Goal: Navigation & Orientation: Find specific page/section

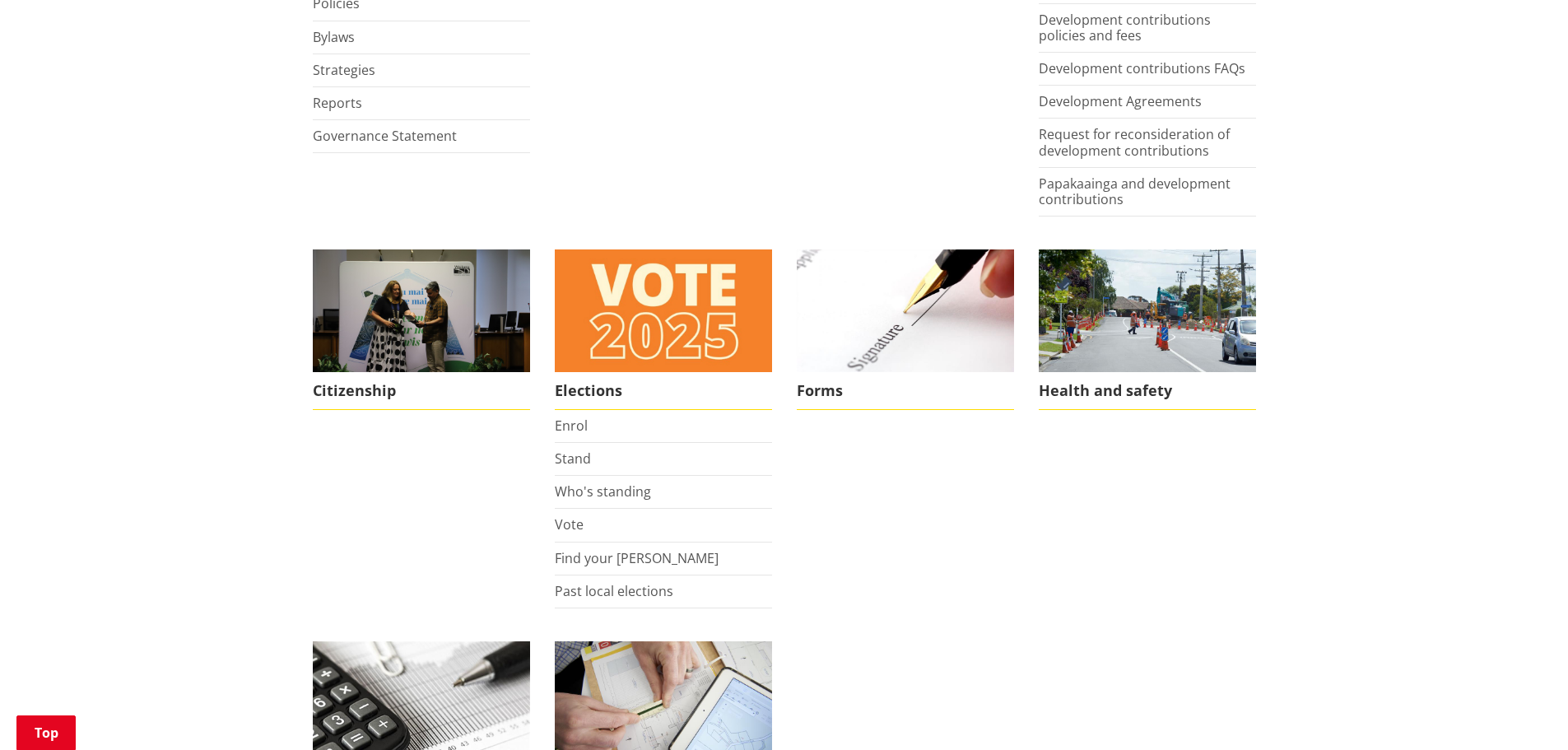
scroll to position [1070, 0]
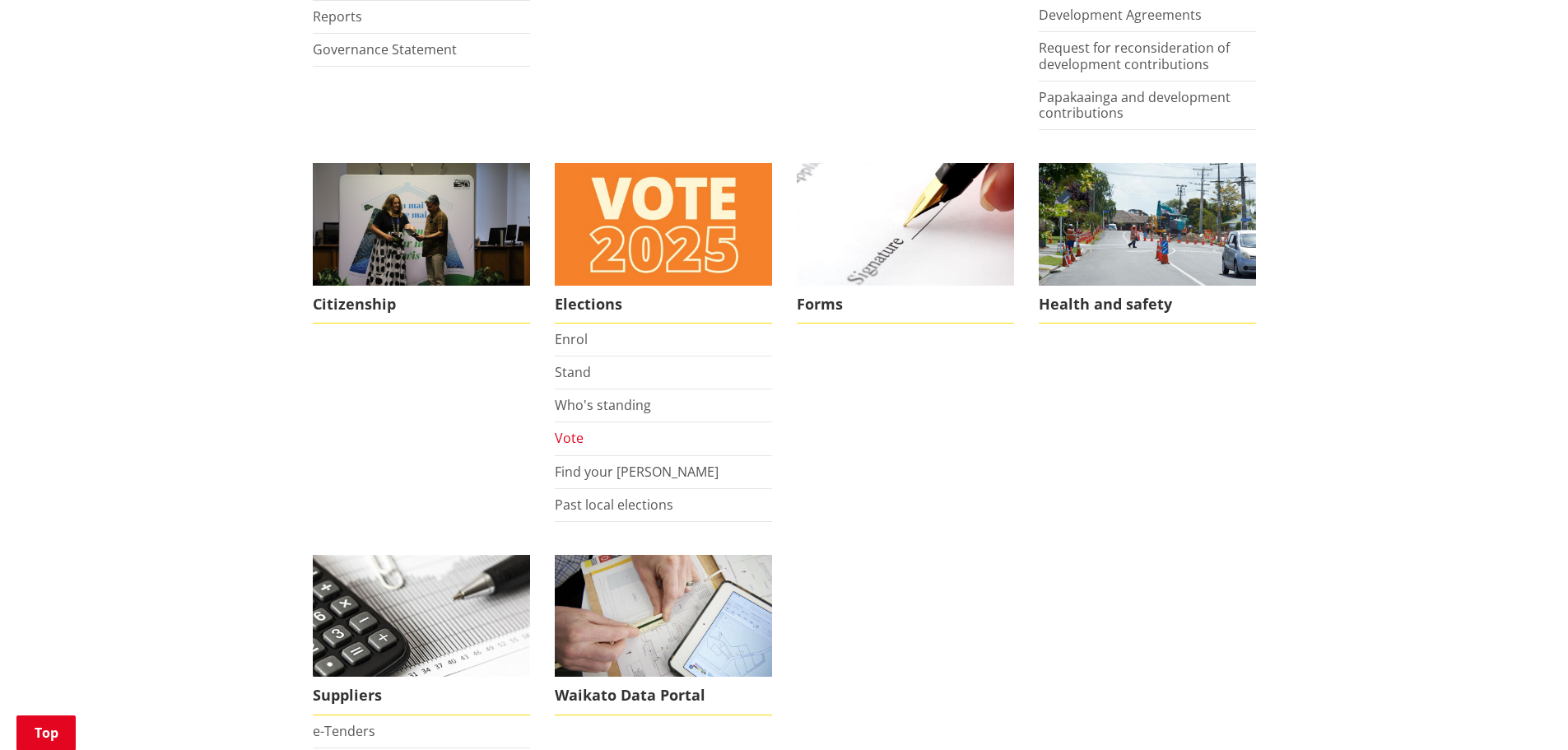
click at [566, 442] on link "Vote" at bounding box center [569, 437] width 29 height 18
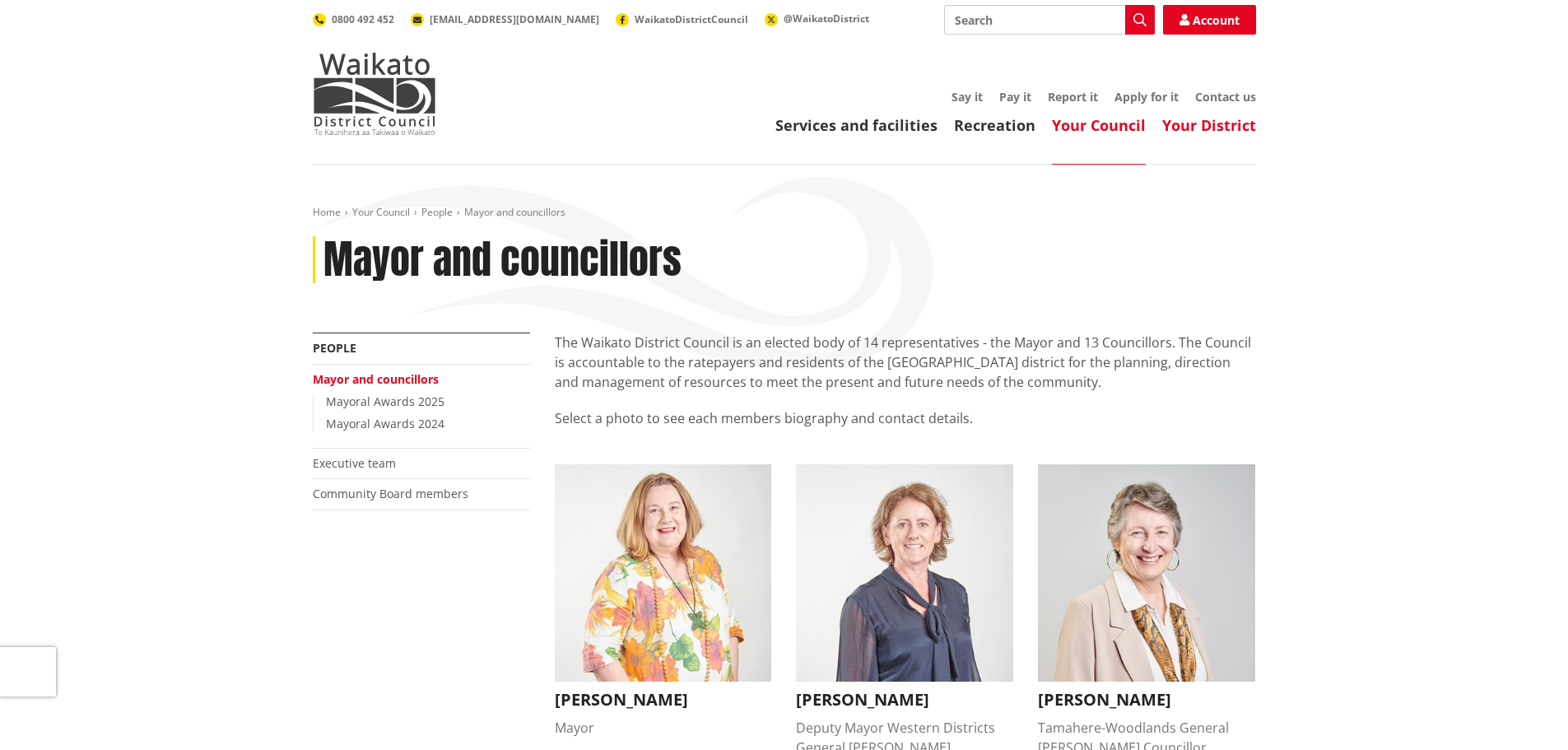
click at [1183, 125] on link "Your District" at bounding box center [1209, 125] width 94 height 20
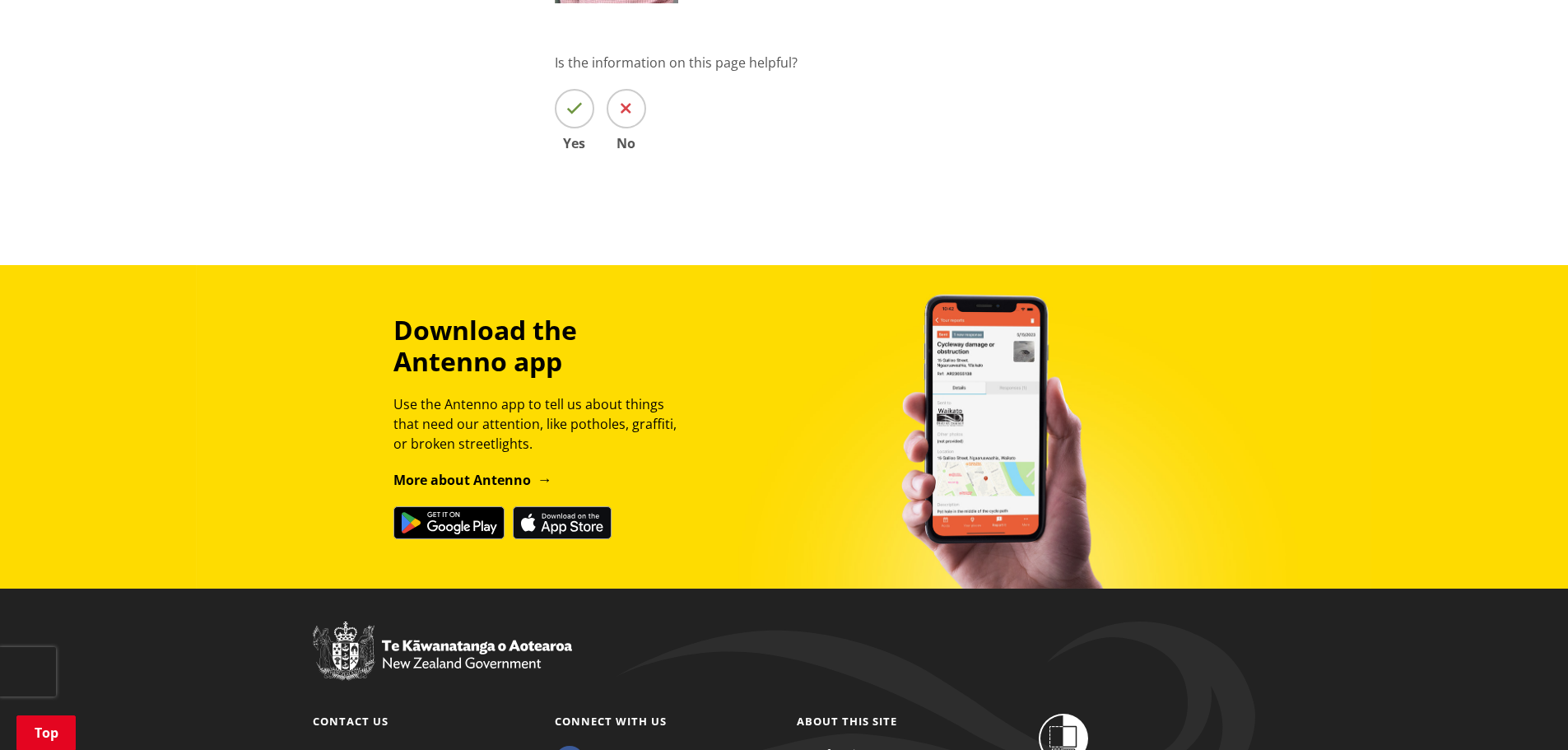
scroll to position [2387, 0]
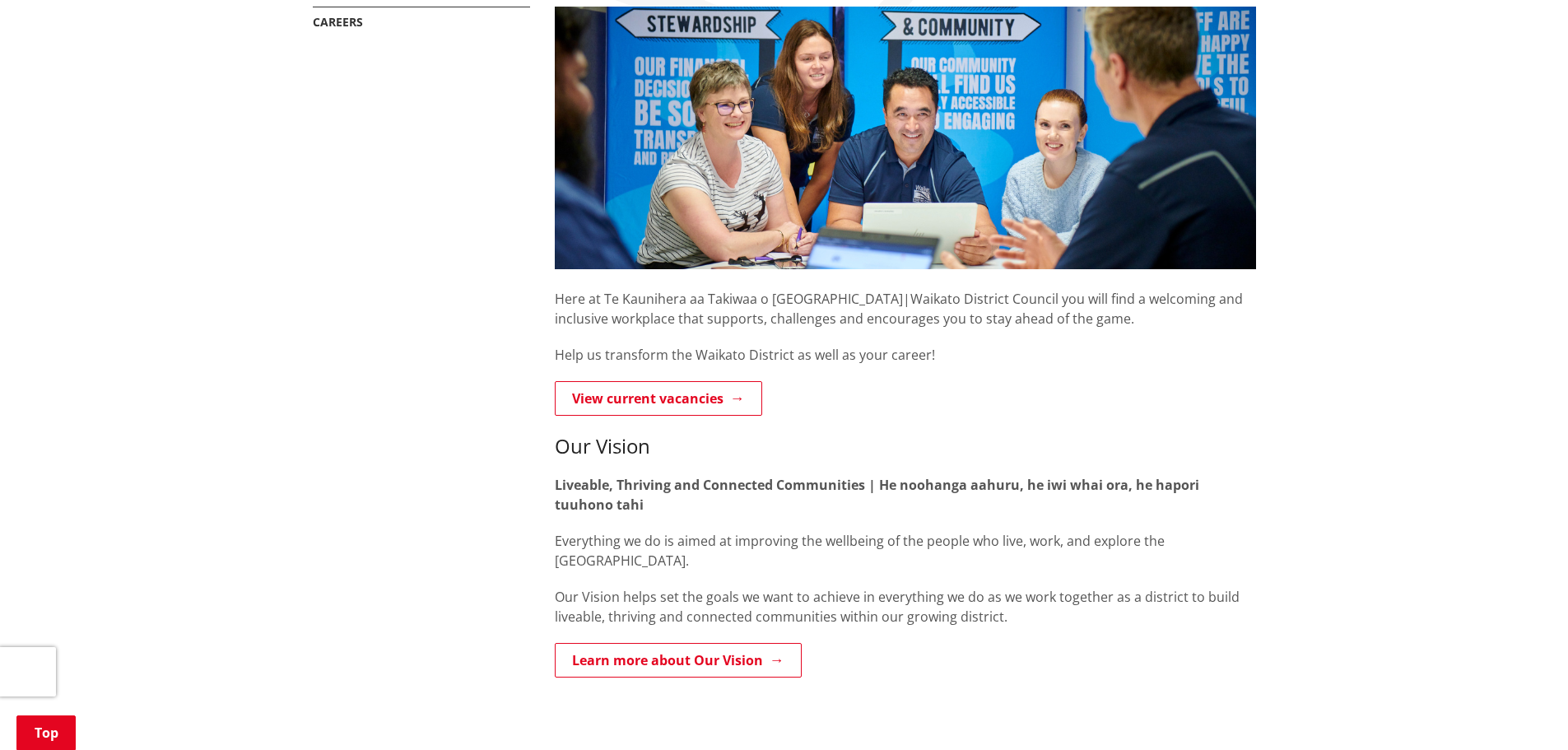
scroll to position [411, 0]
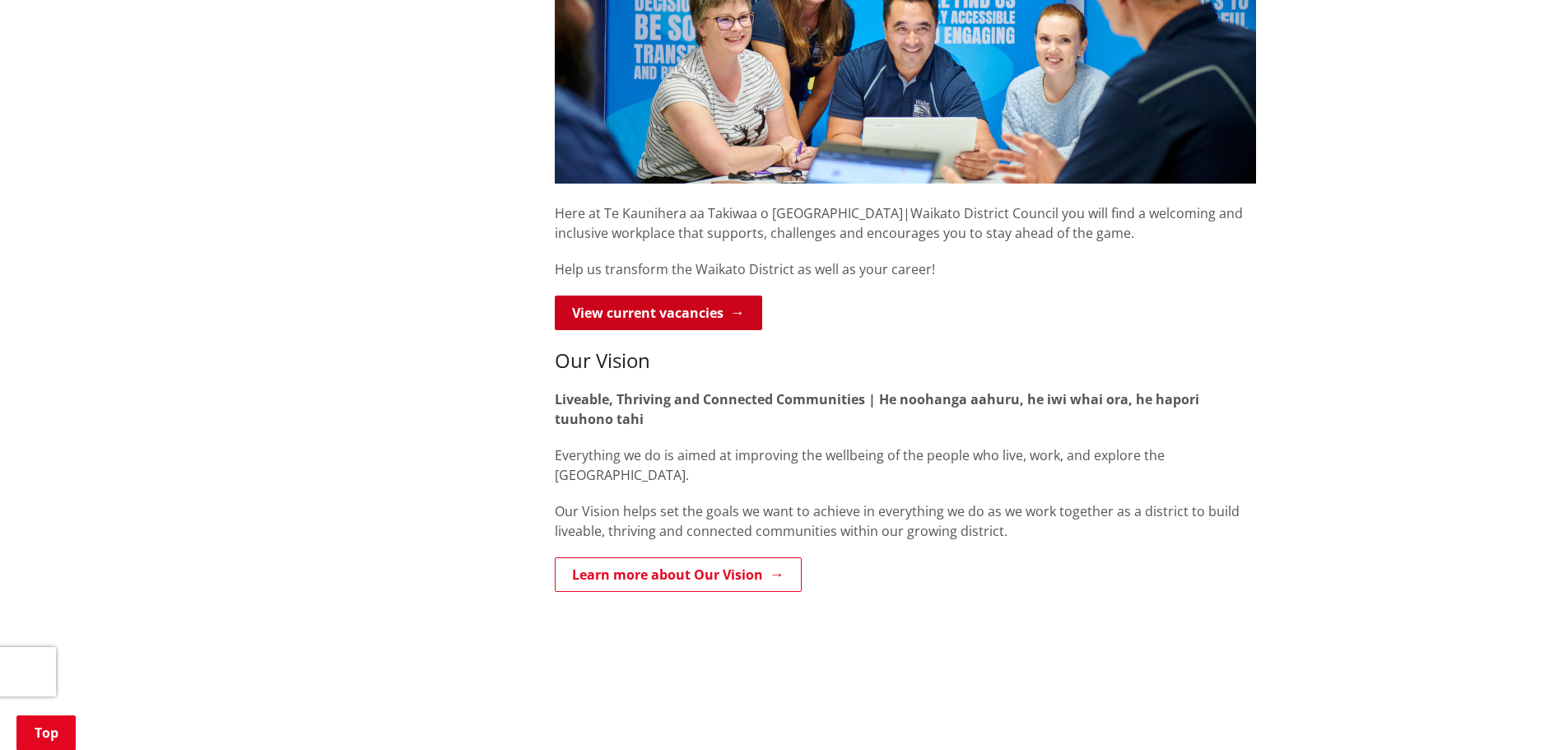
click at [719, 317] on link "View current vacancies" at bounding box center [659, 313] width 208 height 35
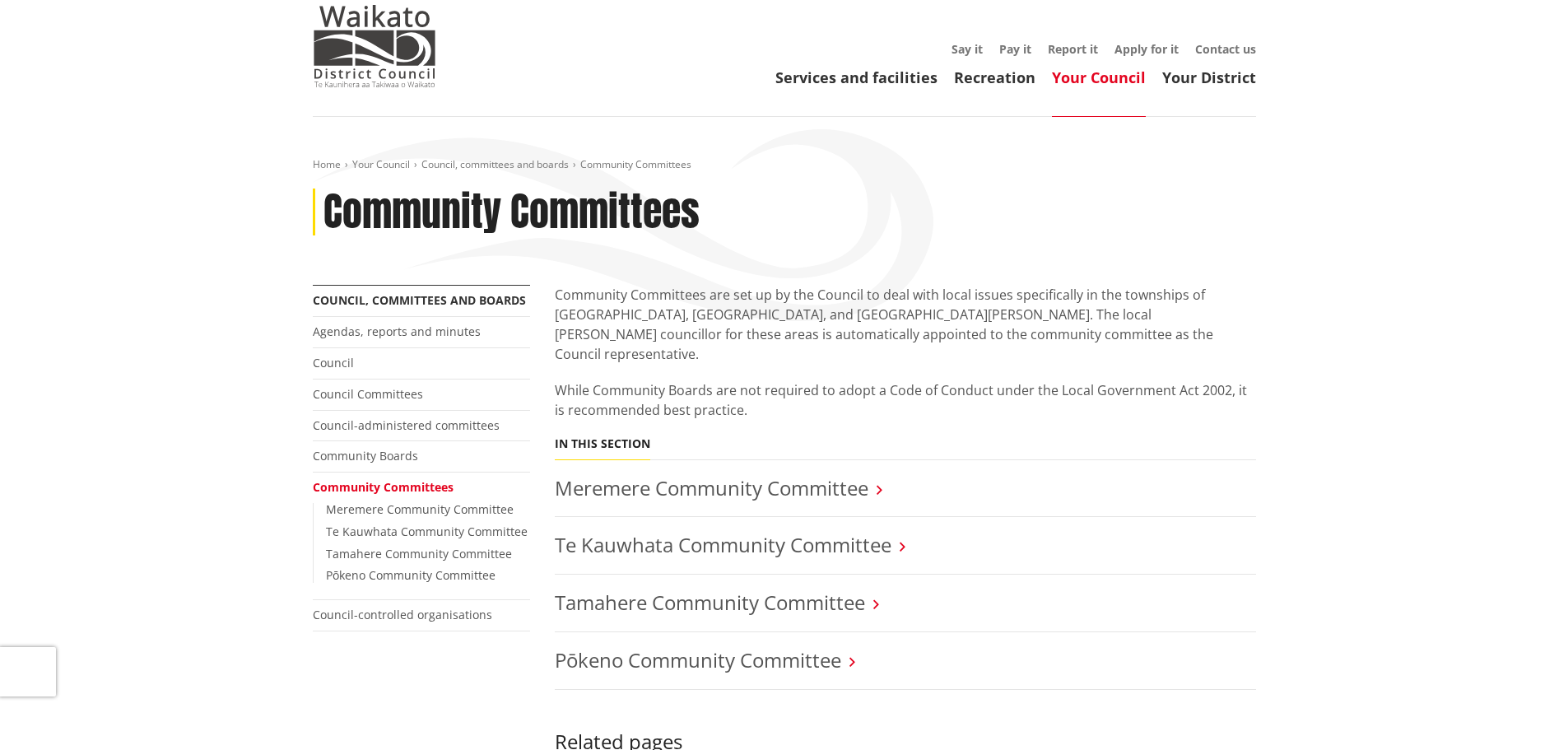
scroll to position [165, 0]
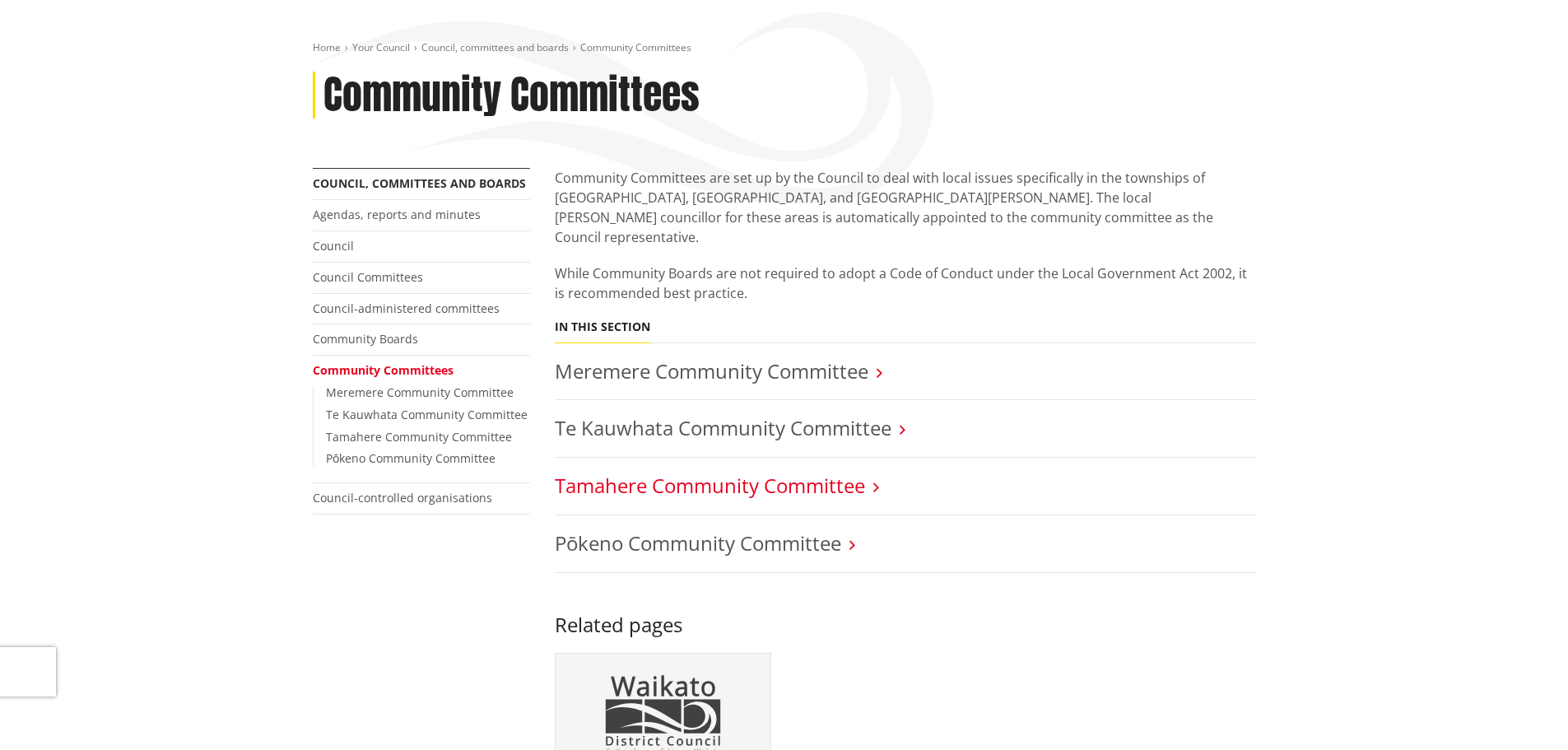
click at [799, 472] on link "Tamahere Community Committee" at bounding box center [710, 485] width 310 height 27
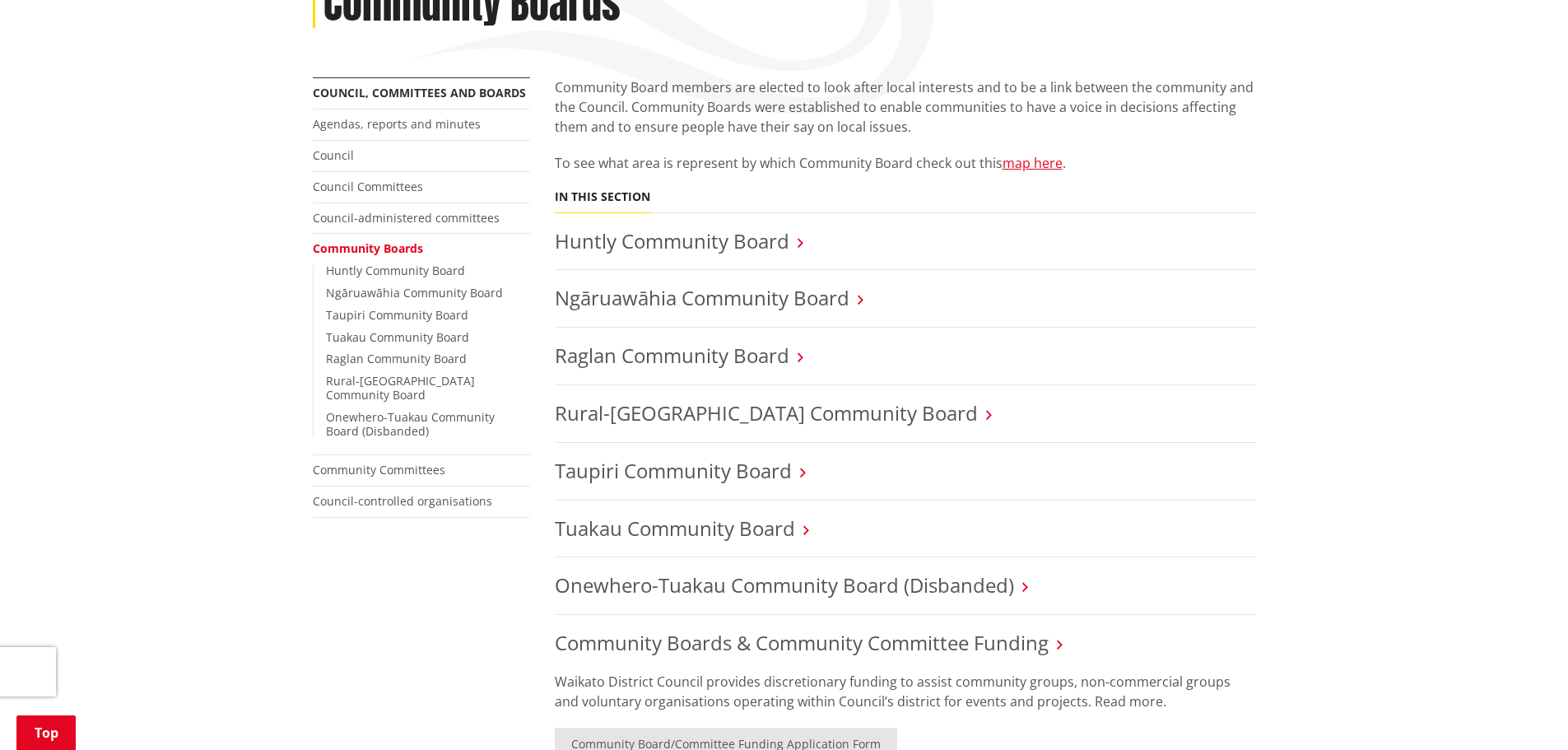
scroll to position [247, 0]
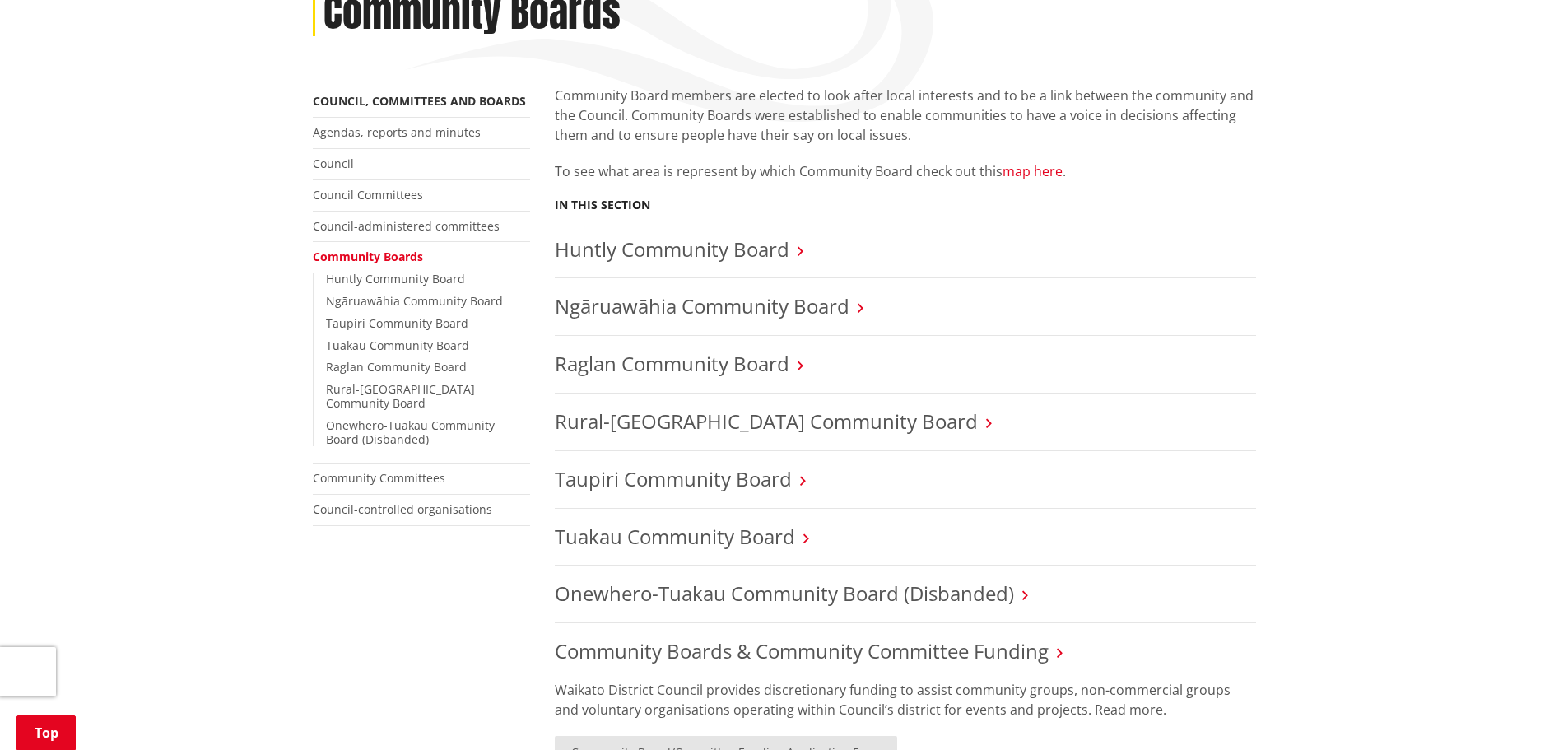
click at [1030, 172] on link "map here" at bounding box center [1032, 171] width 60 height 18
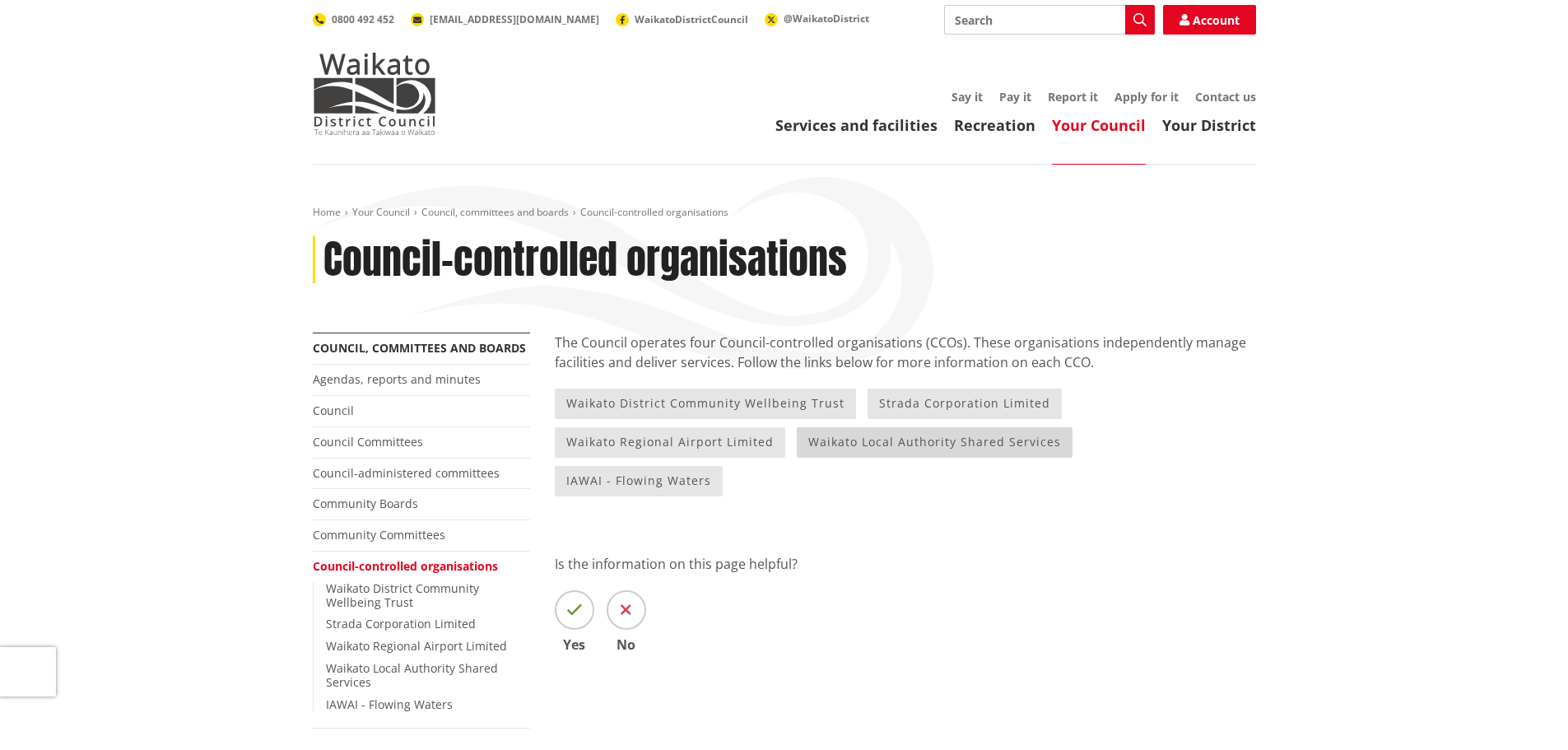
click at [816, 450] on link "Waikato Local Authority Shared Services" at bounding box center [934, 442] width 275 height 30
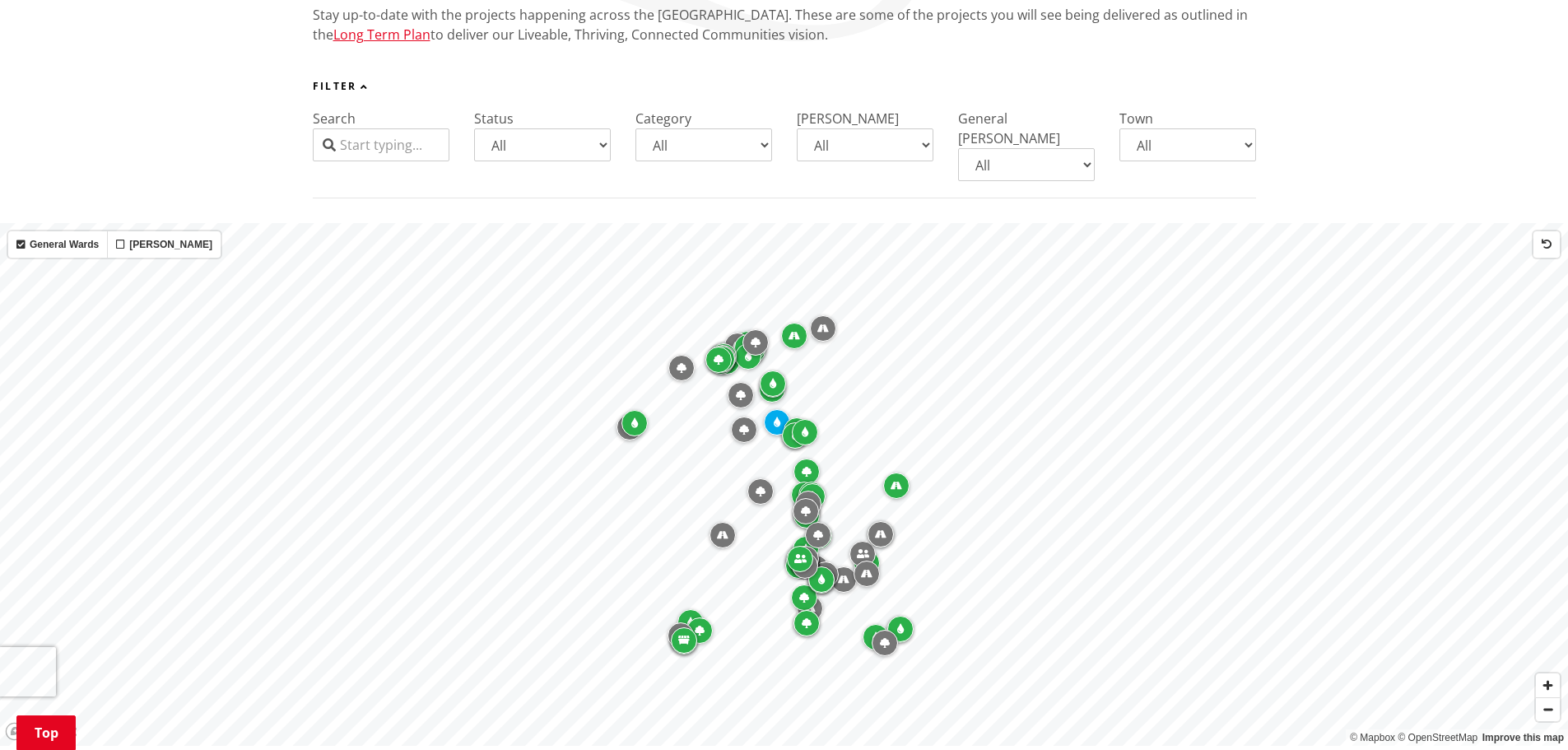
scroll to position [329, 0]
click at [1545, 673] on span "Zoom in" at bounding box center [1548, 684] width 24 height 24
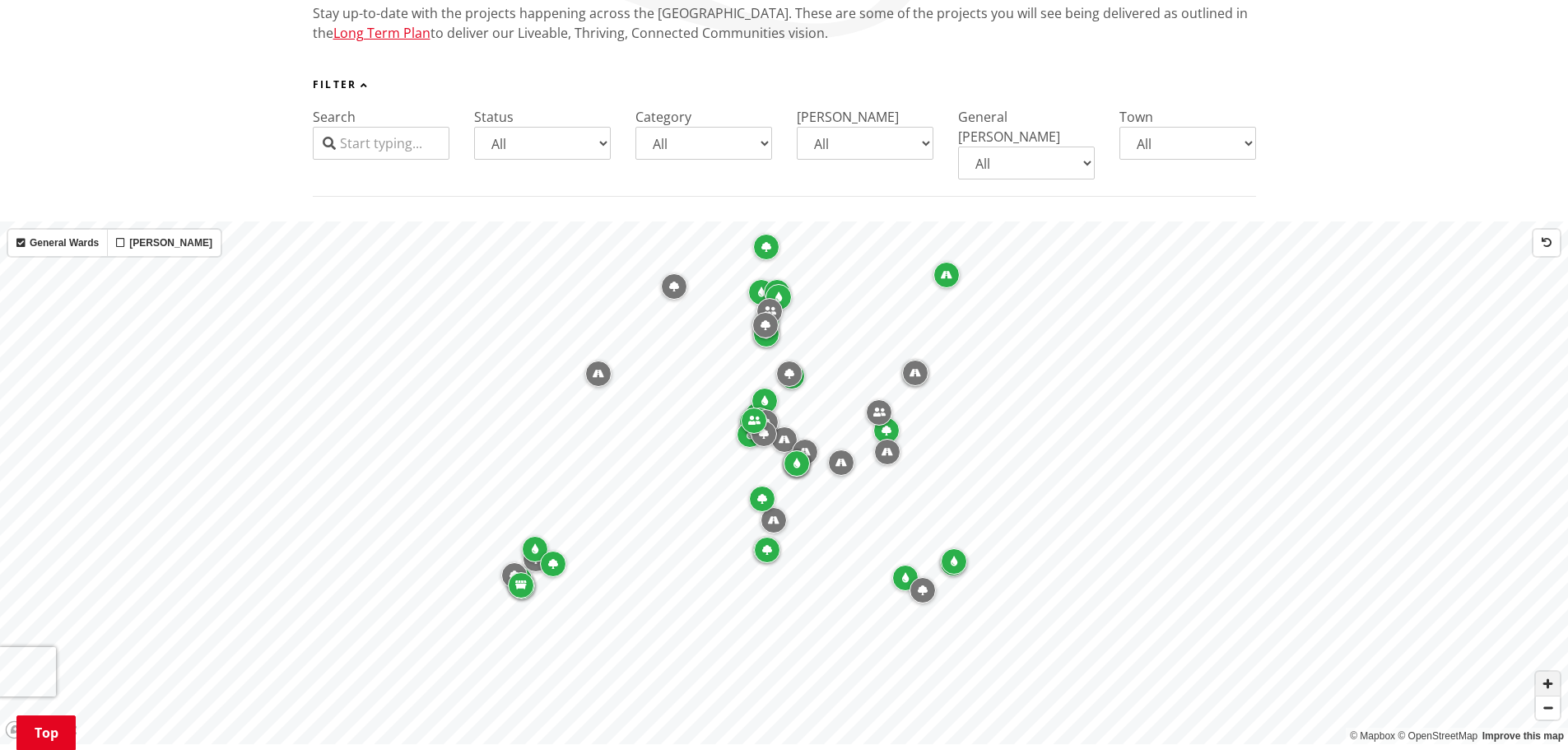
click at [1549, 674] on span "Zoom in" at bounding box center [1548, 684] width 24 height 24
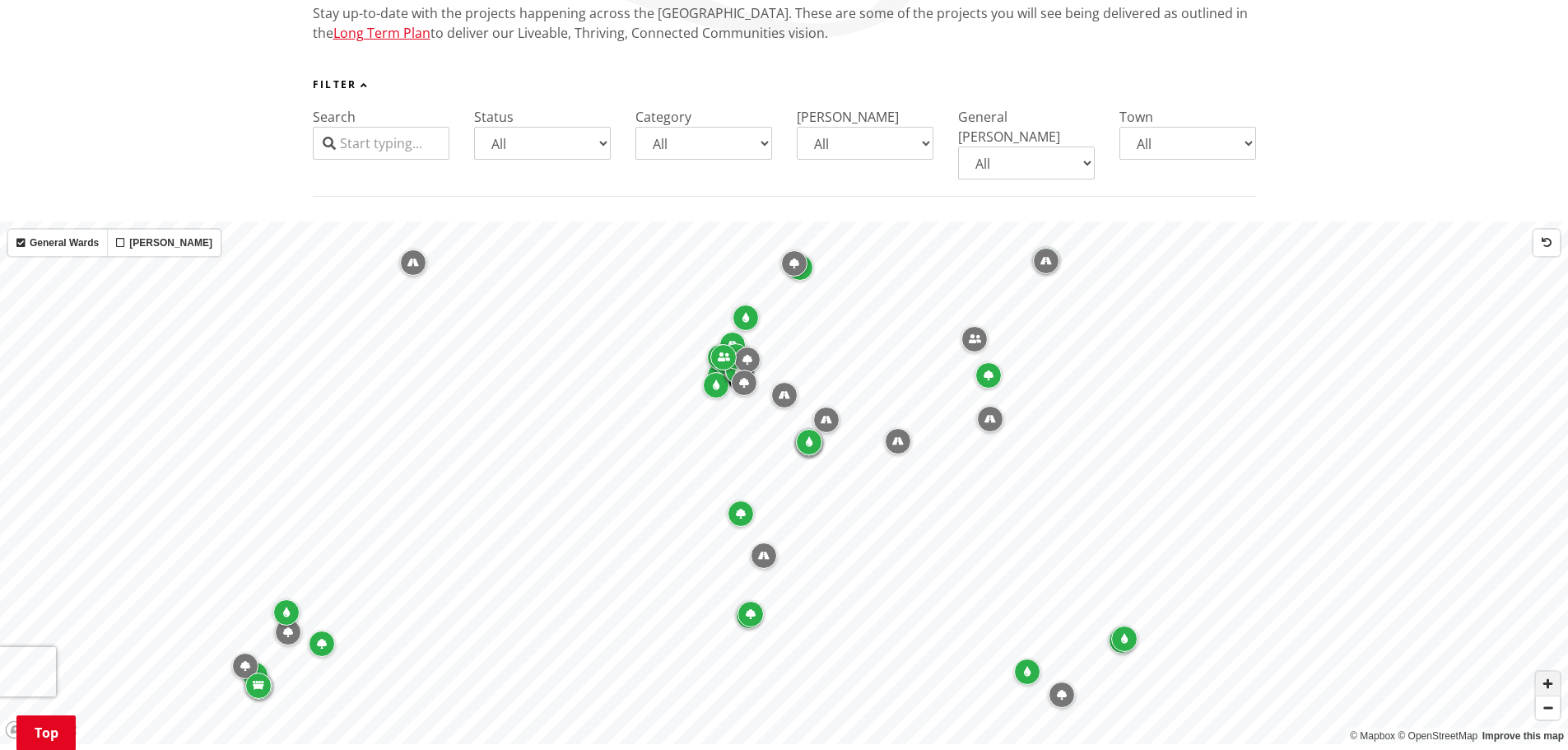
click at [1549, 672] on span "Zoom in" at bounding box center [1548, 684] width 24 height 24
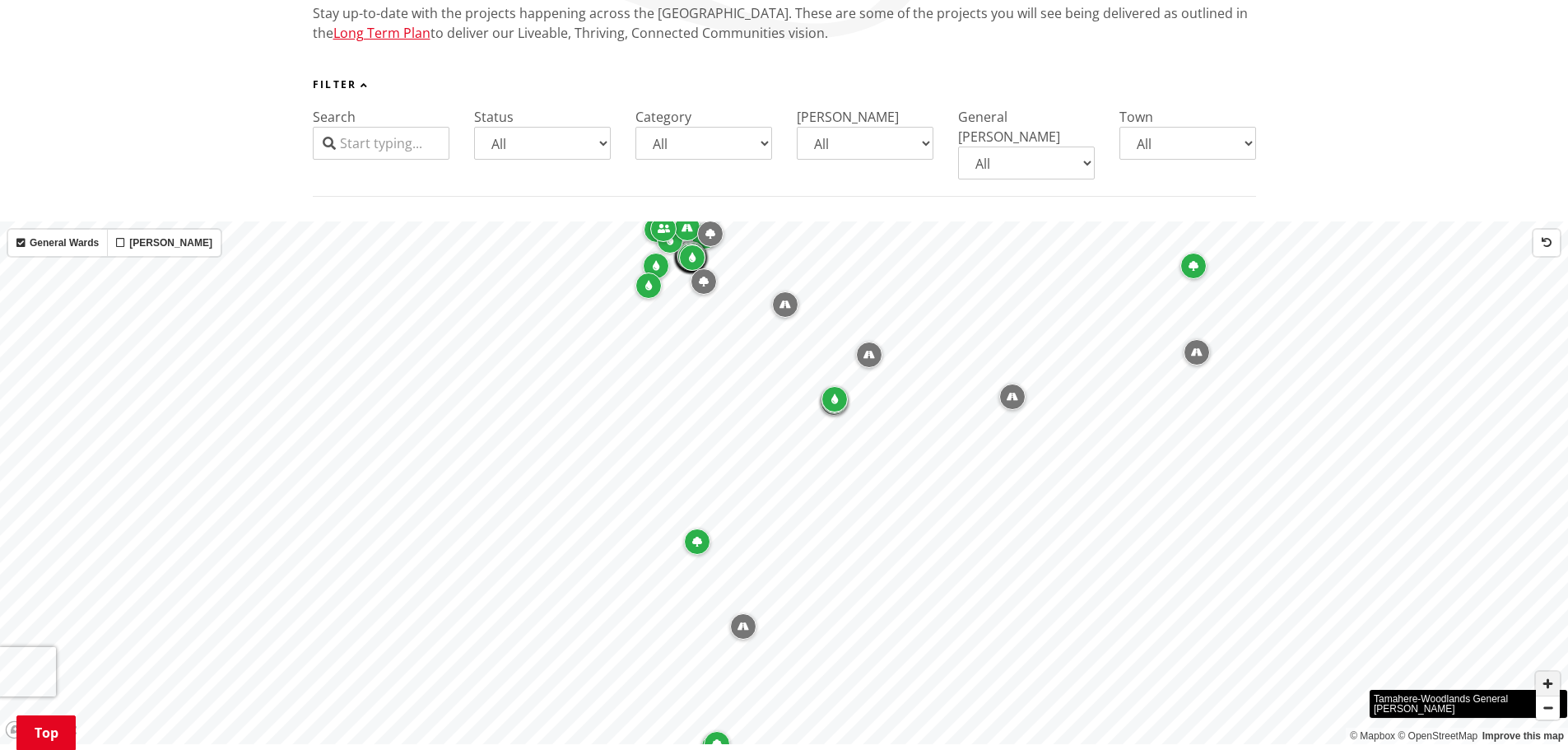
click at [1550, 672] on span "Zoom in" at bounding box center [1548, 684] width 24 height 24
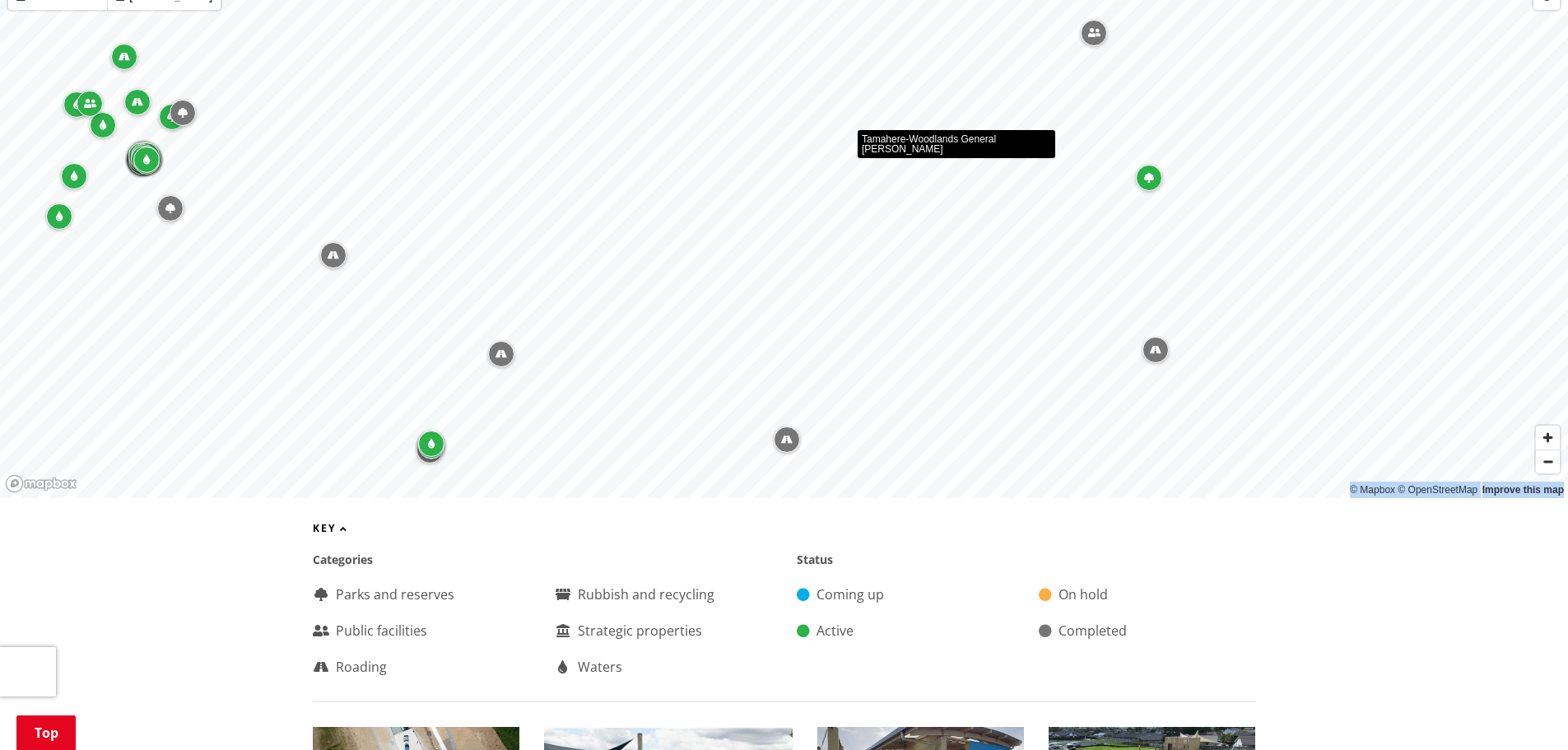
scroll to position [576, 0]
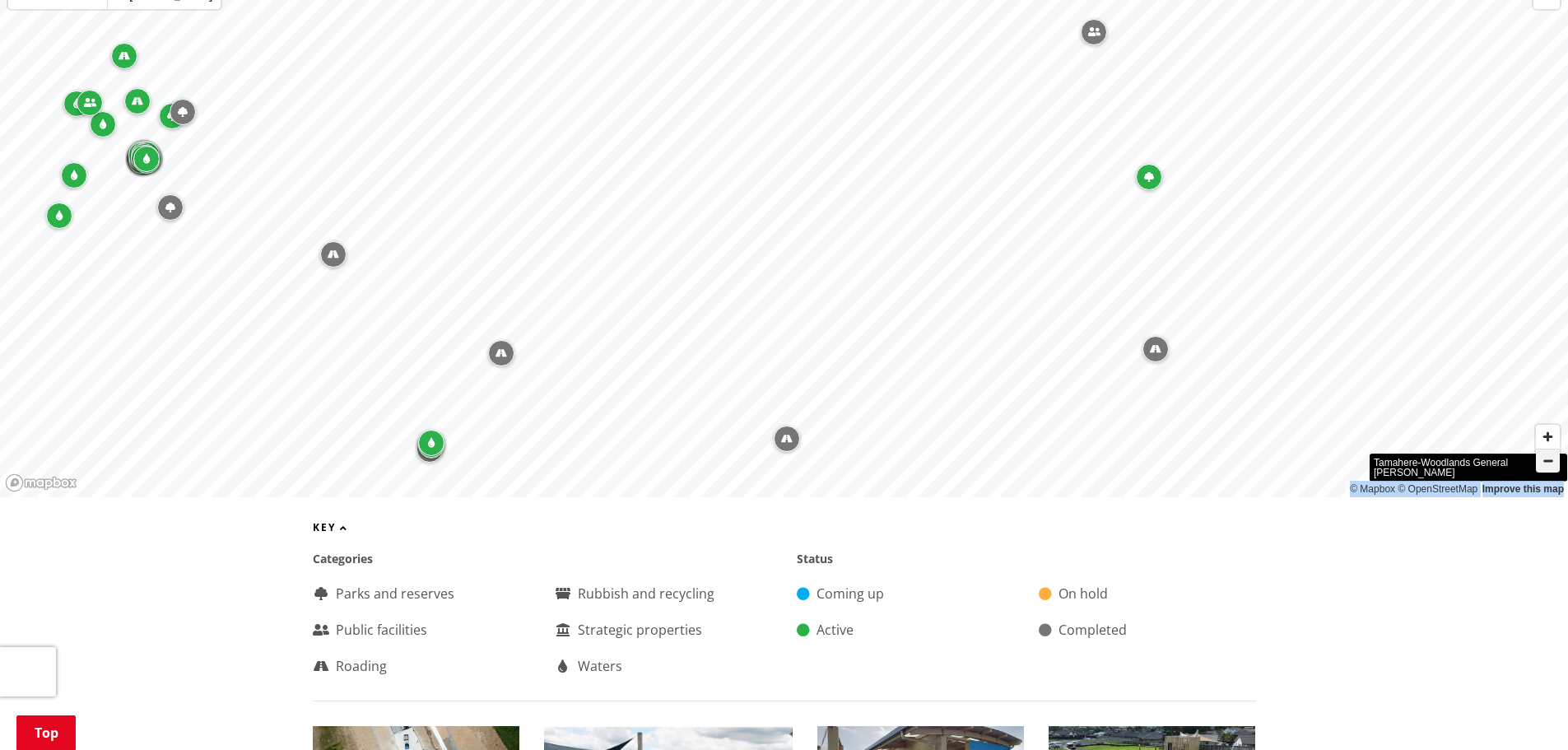
click at [1552, 449] on span "Zoom out" at bounding box center [1548, 461] width 24 height 23
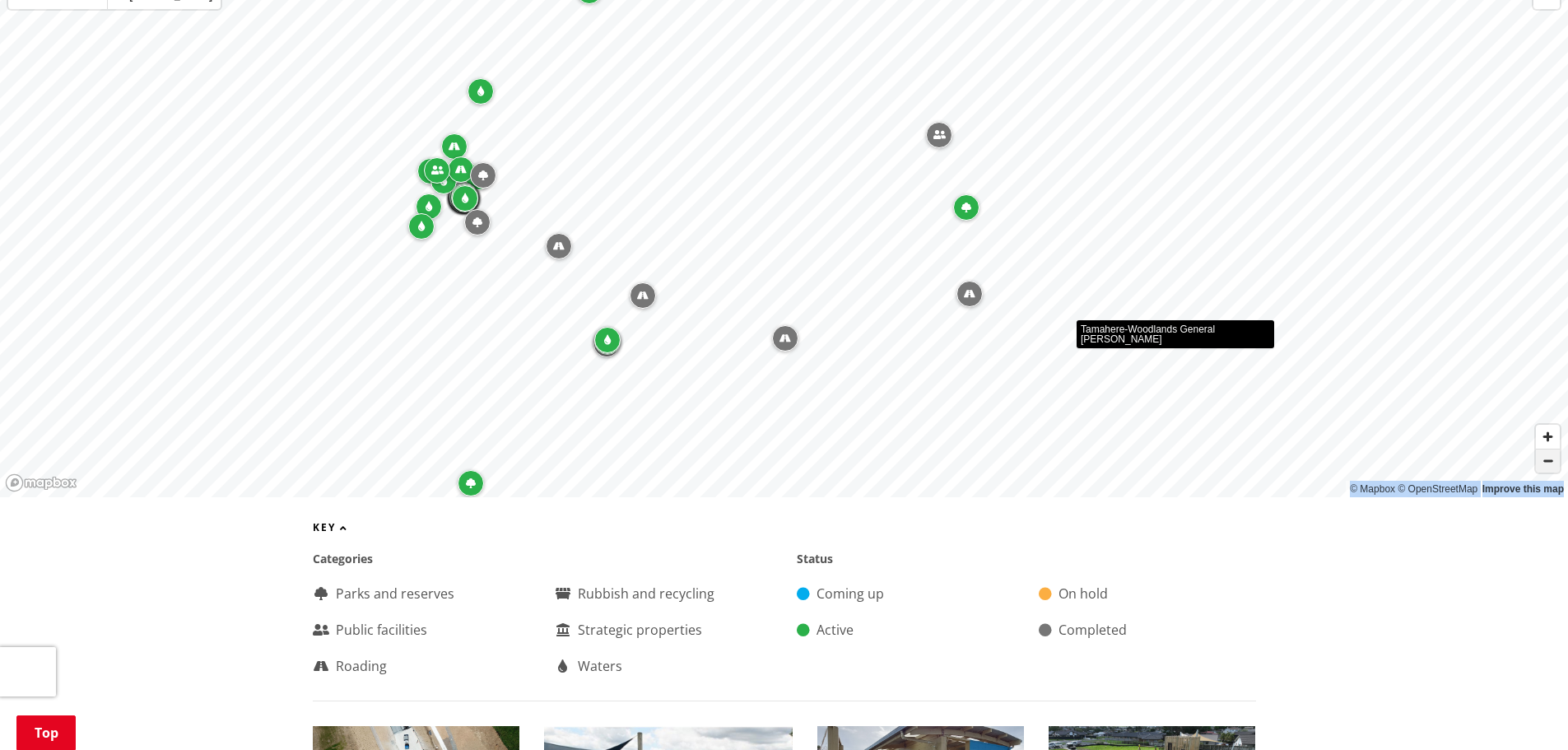
click at [1552, 449] on span "Zoom out" at bounding box center [1548, 461] width 24 height 23
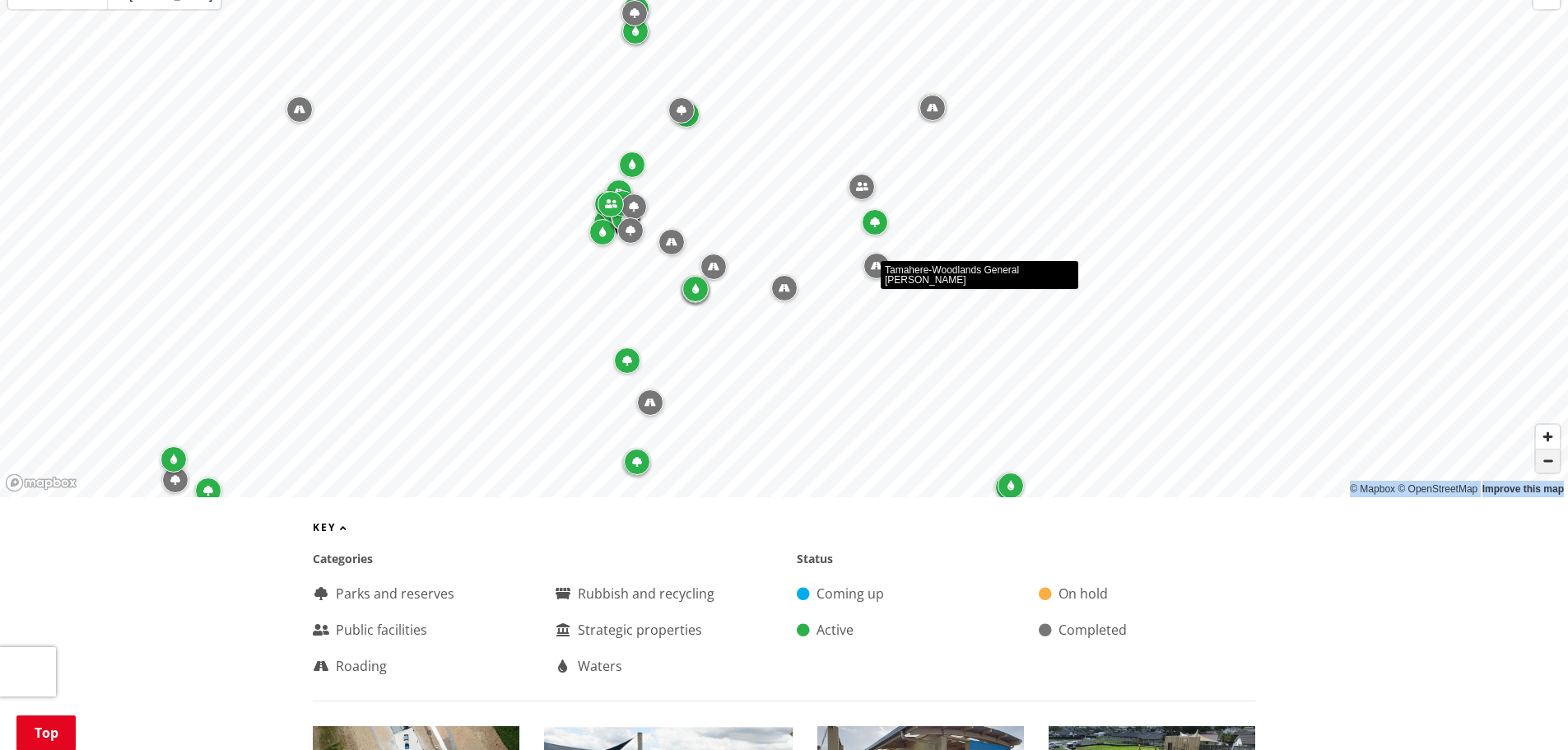
click at [1552, 449] on span "Zoom out" at bounding box center [1548, 461] width 24 height 23
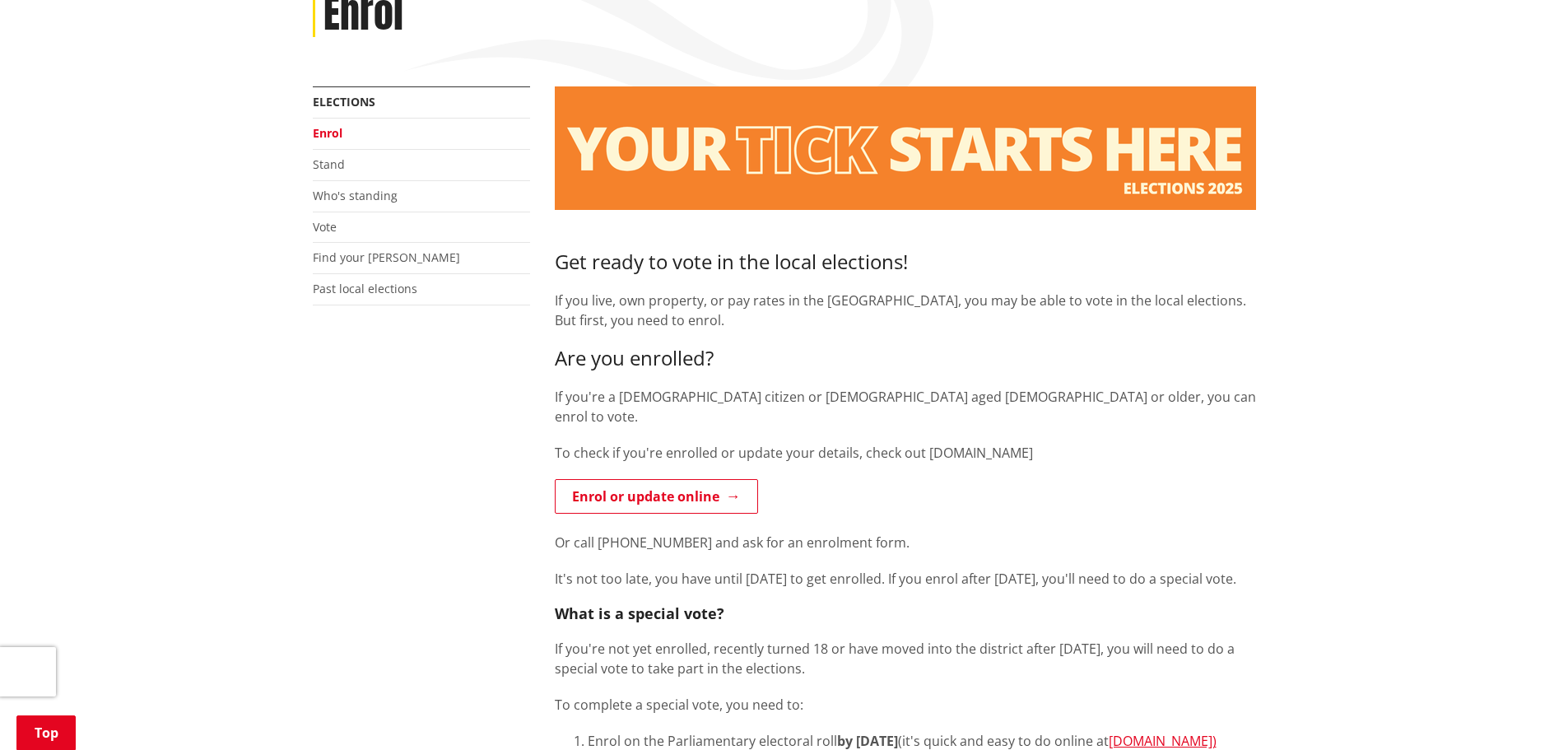
scroll to position [247, 0]
click at [682, 482] on link "Enrol or update online" at bounding box center [656, 495] width 203 height 35
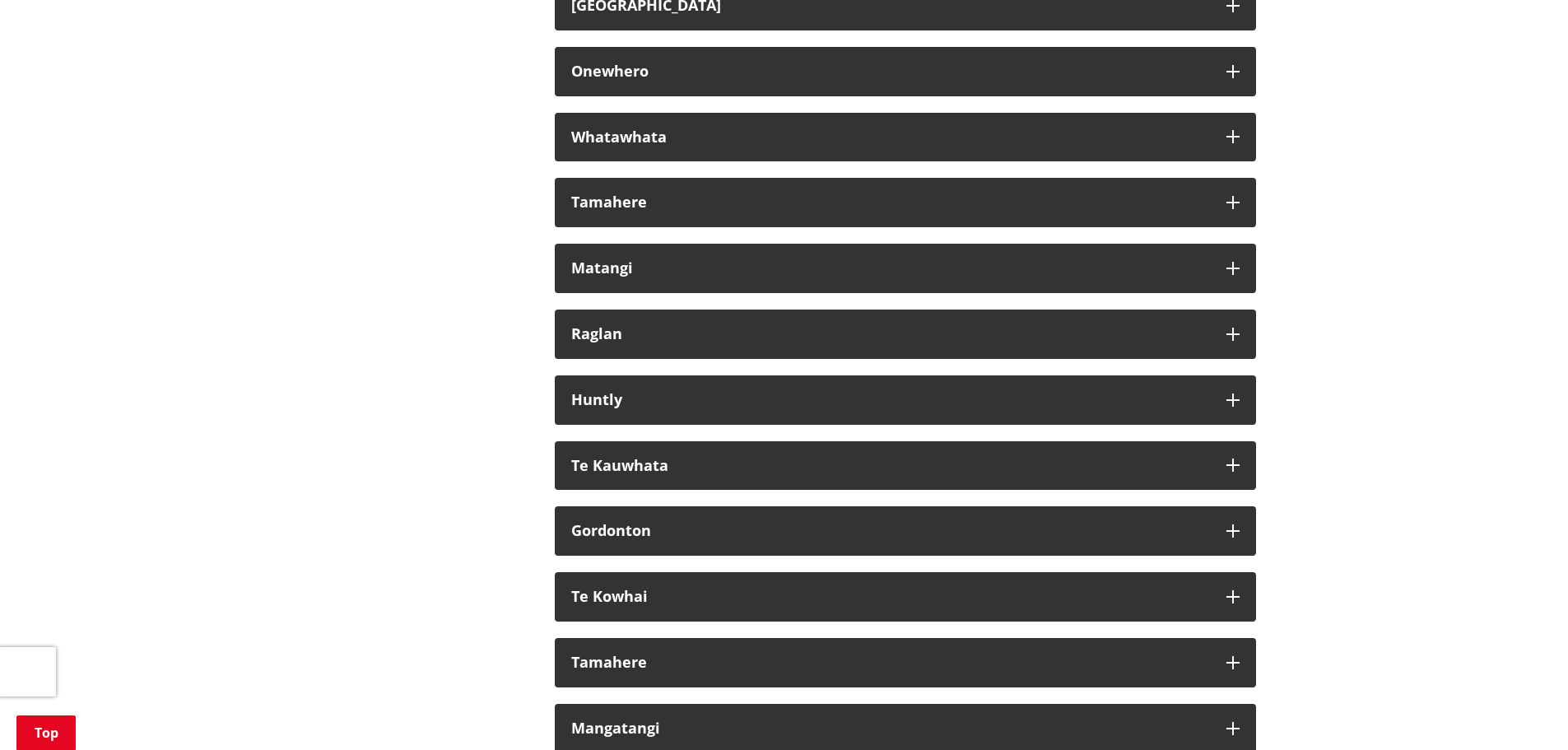
scroll to position [9631, 0]
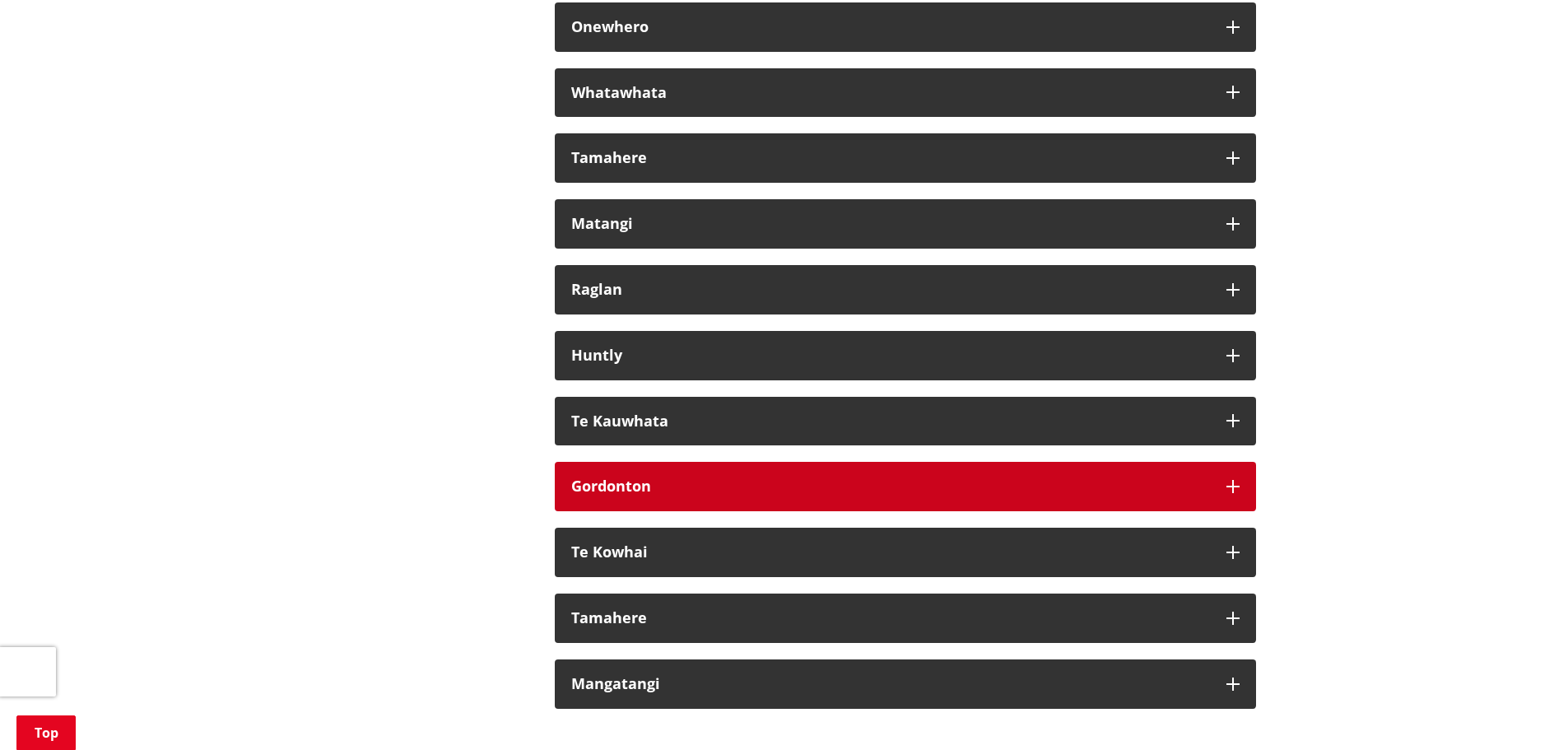
click at [724, 495] on div "Gordonton" at bounding box center [891, 486] width 639 height 16
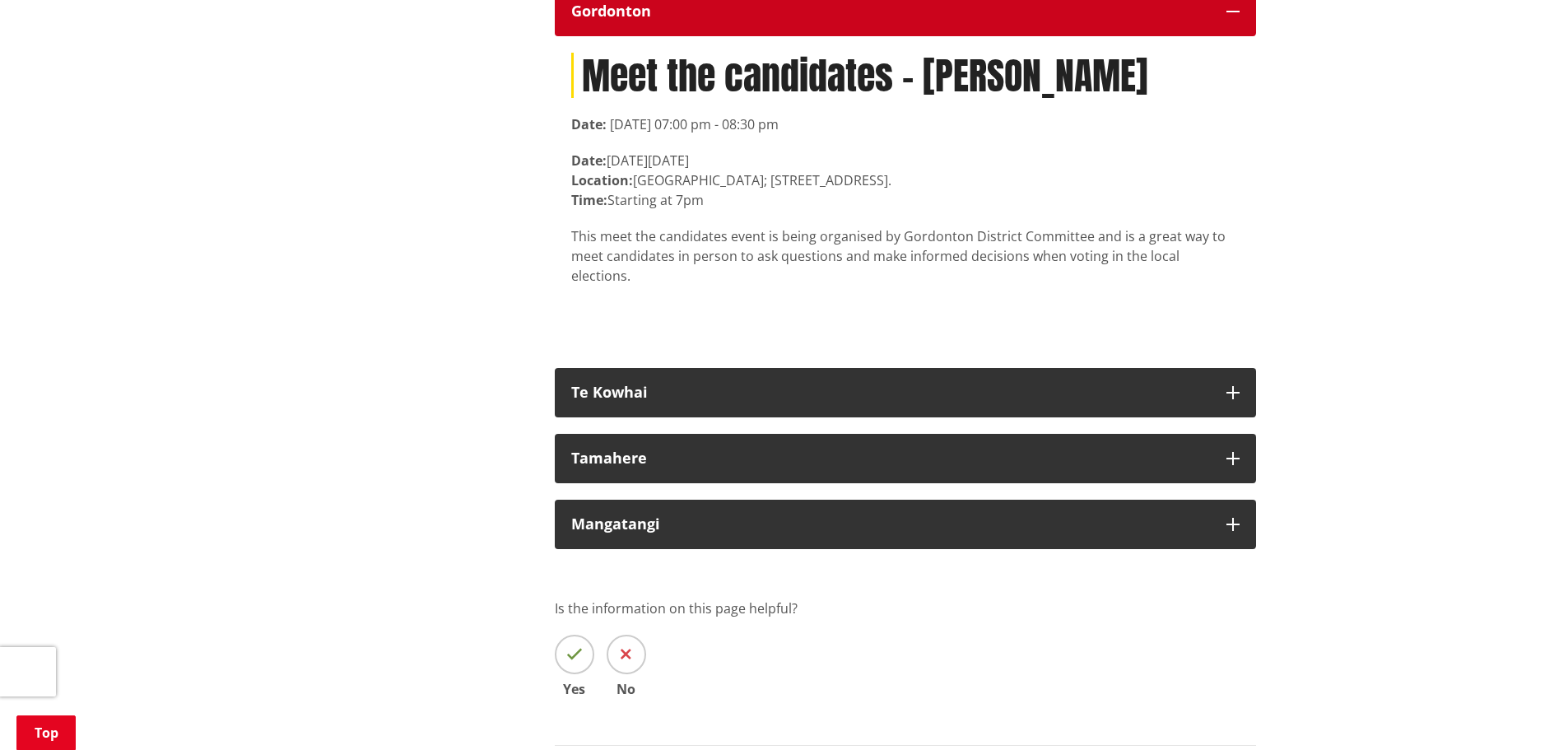
scroll to position [10125, 0]
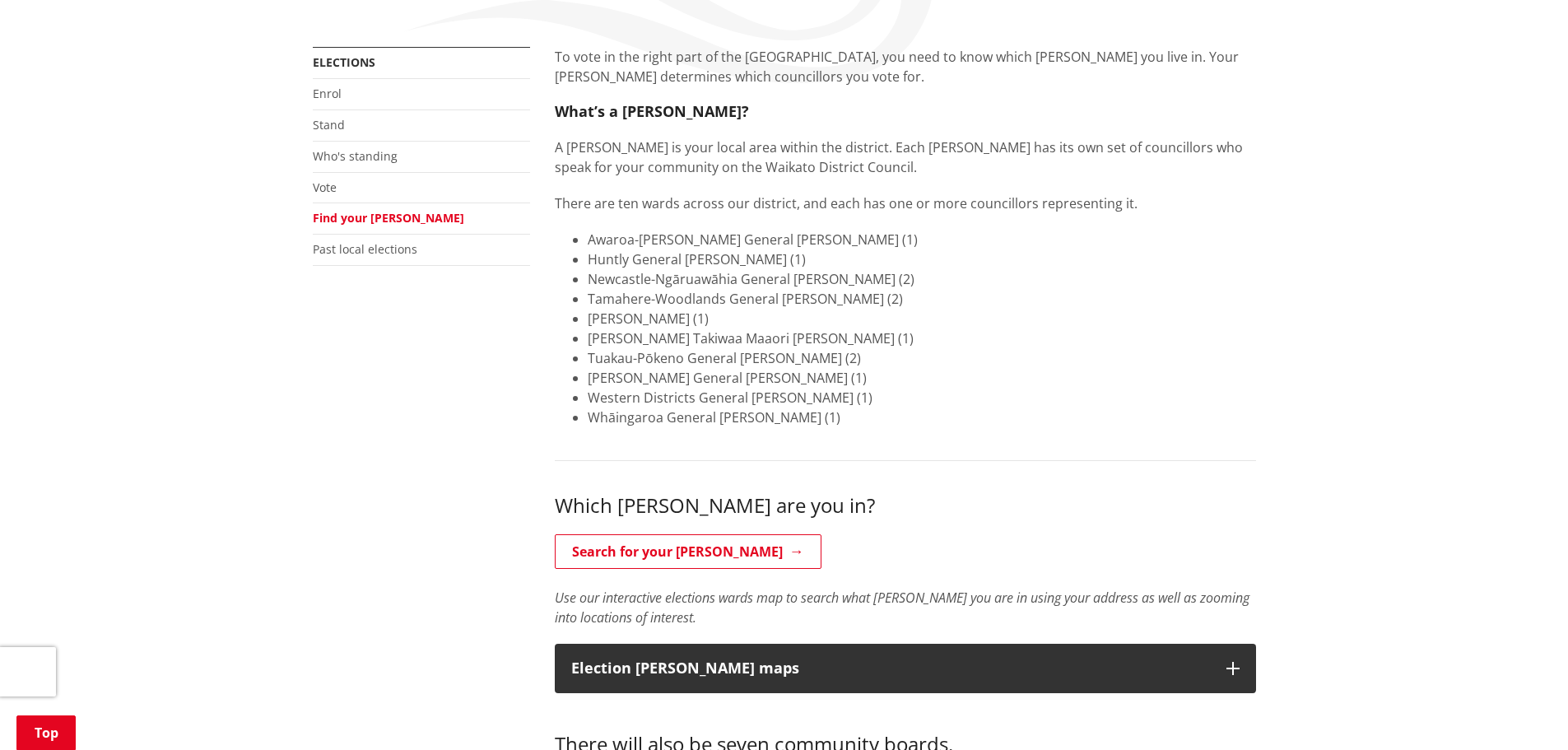
scroll to position [329, 0]
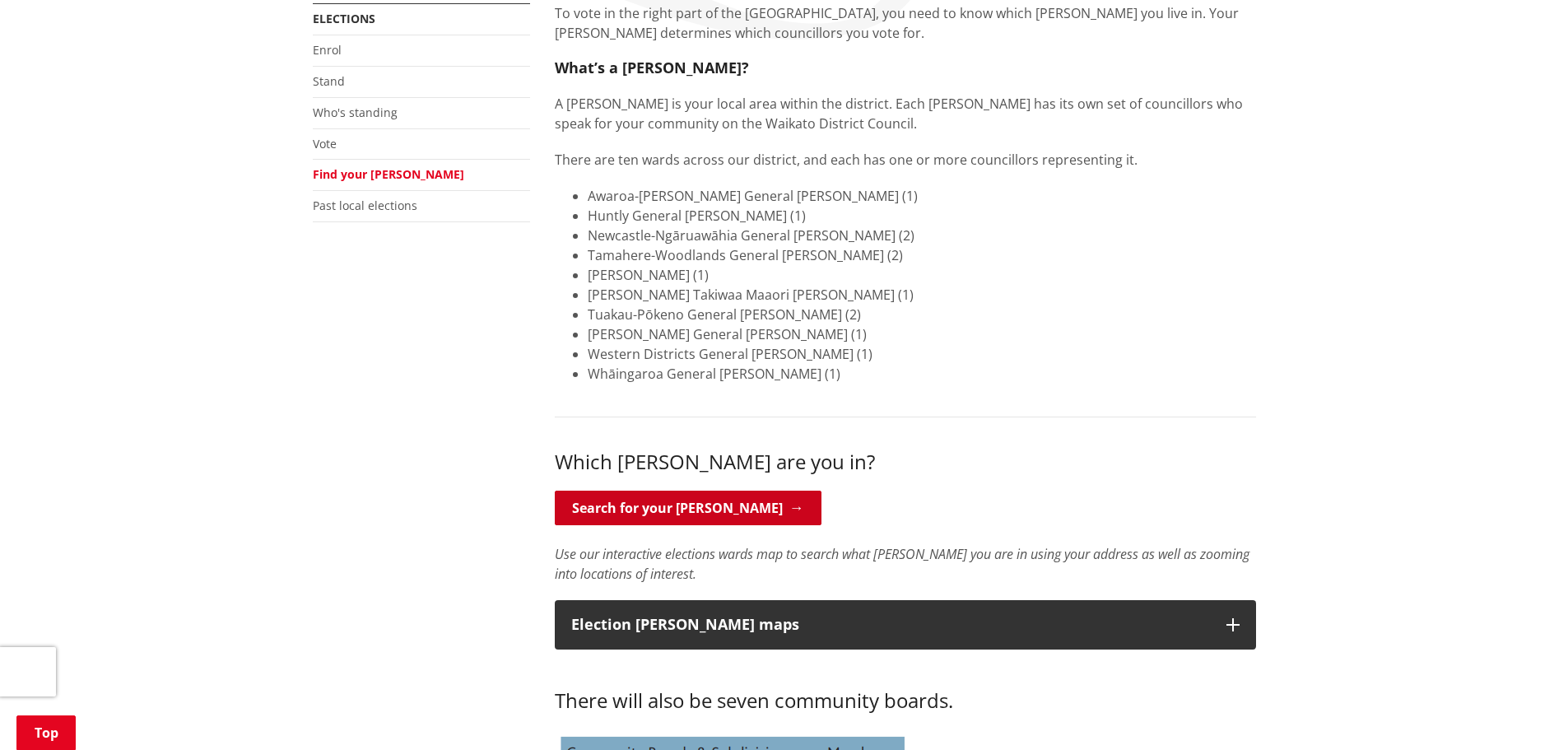
click at [681, 512] on link "Search for your ward" at bounding box center [688, 508] width 267 height 35
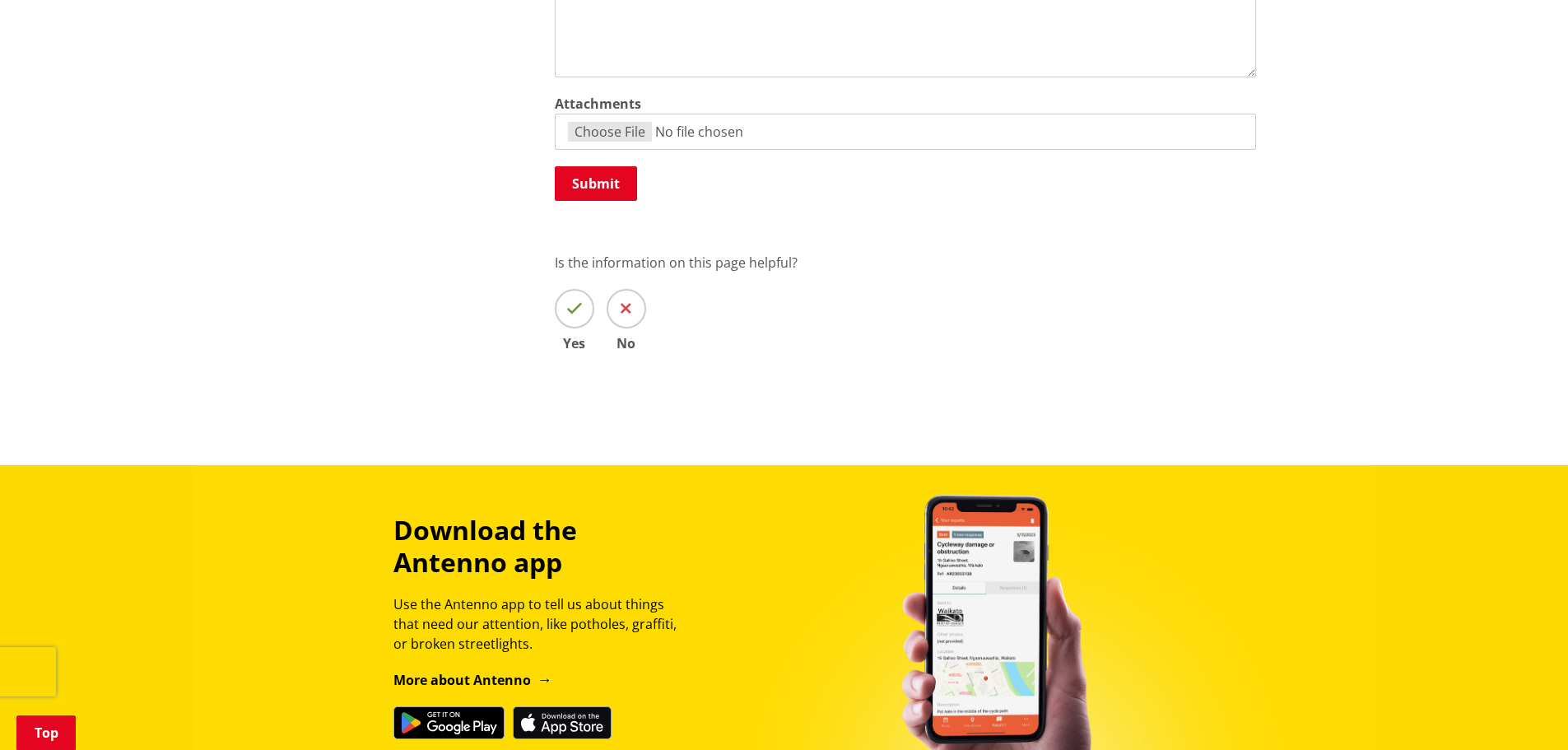
scroll to position [1153, 0]
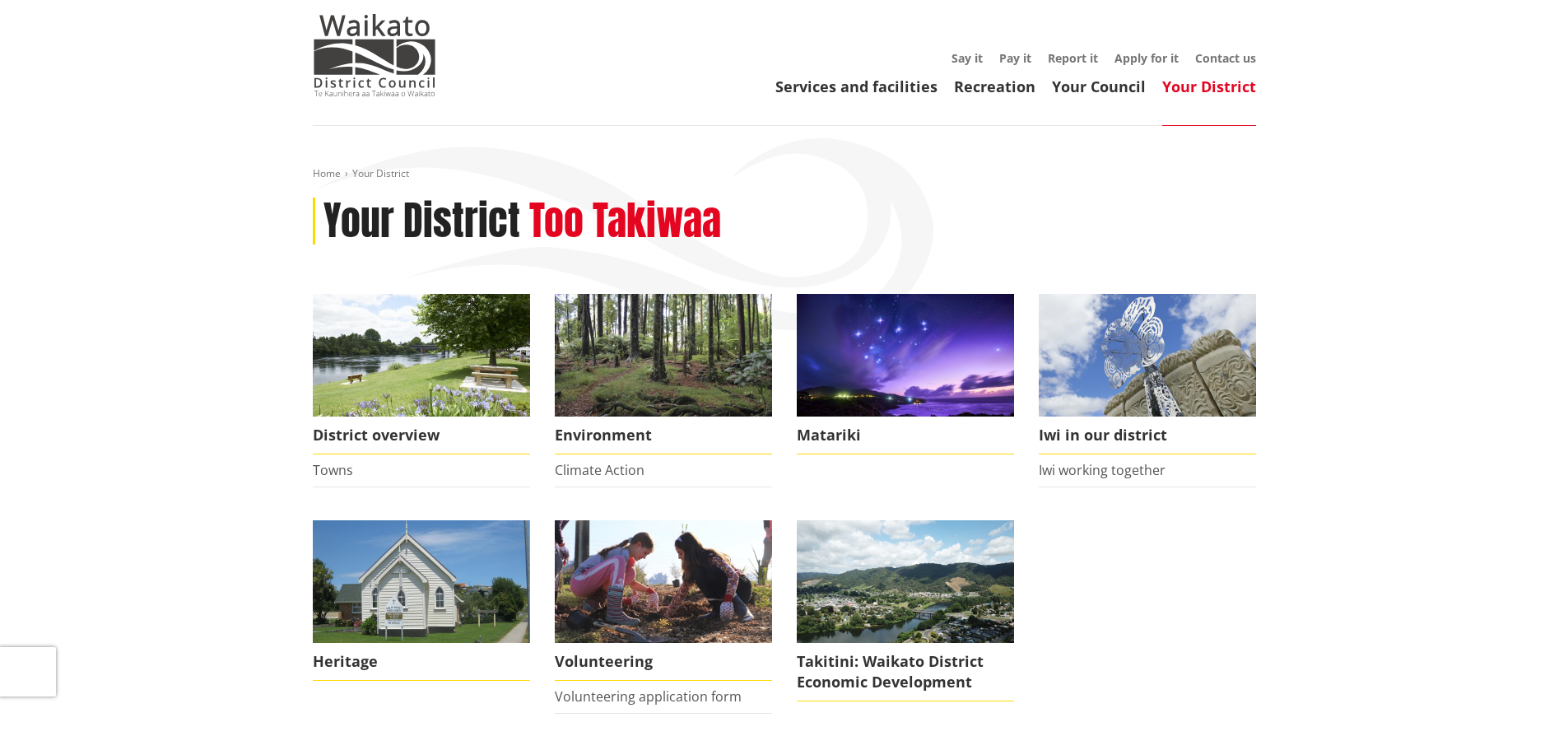
scroll to position [82, 0]
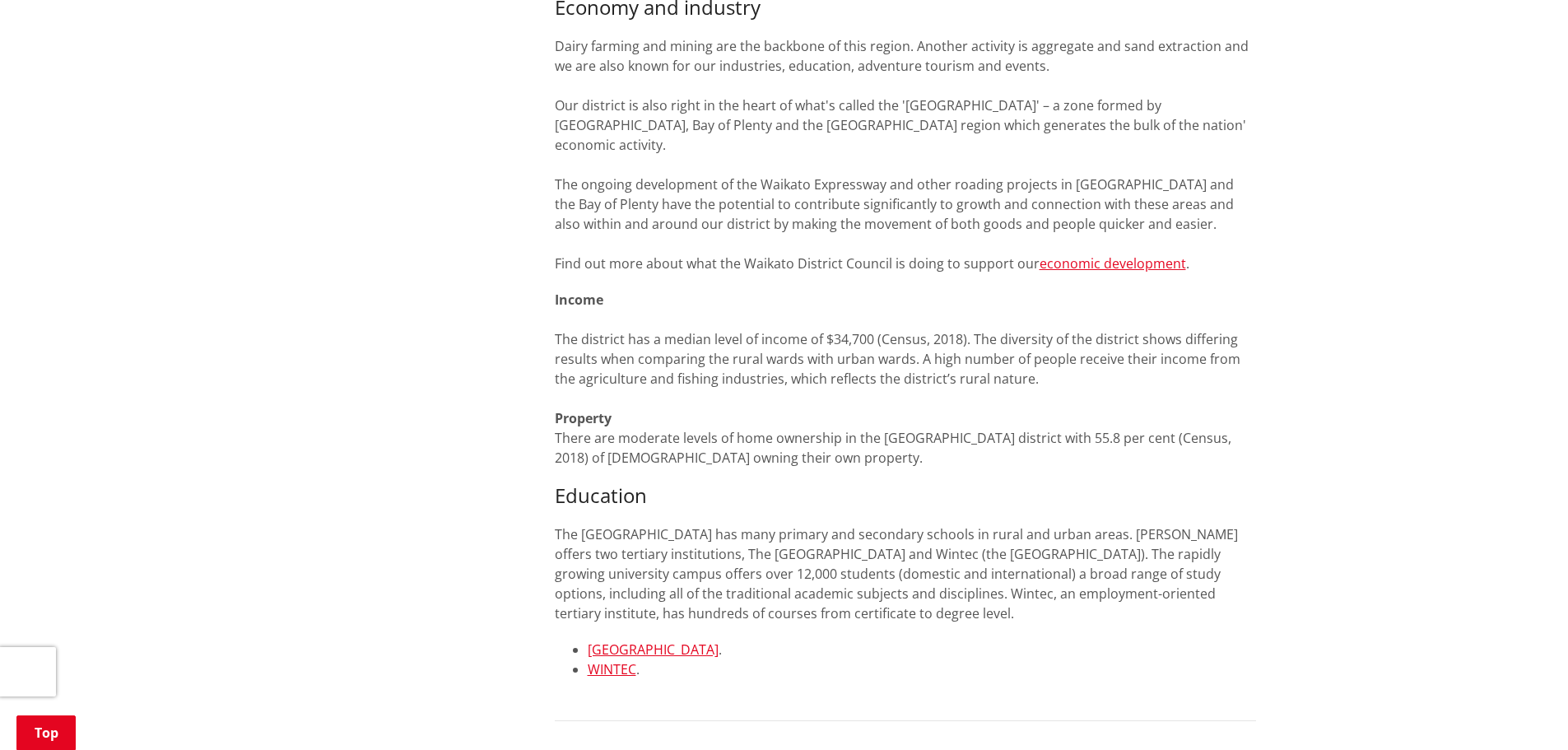
scroll to position [2222, 0]
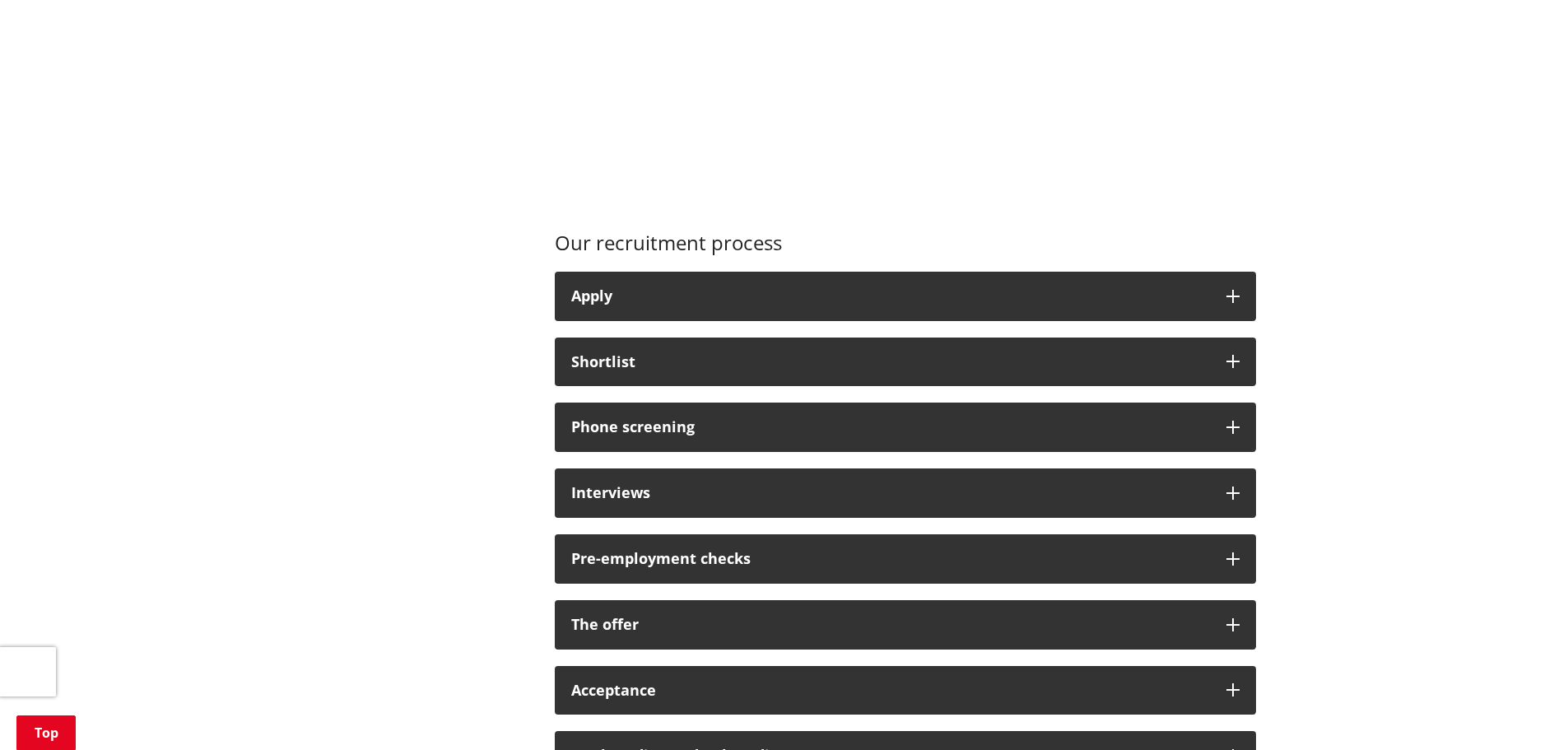
scroll to position [1159, 0]
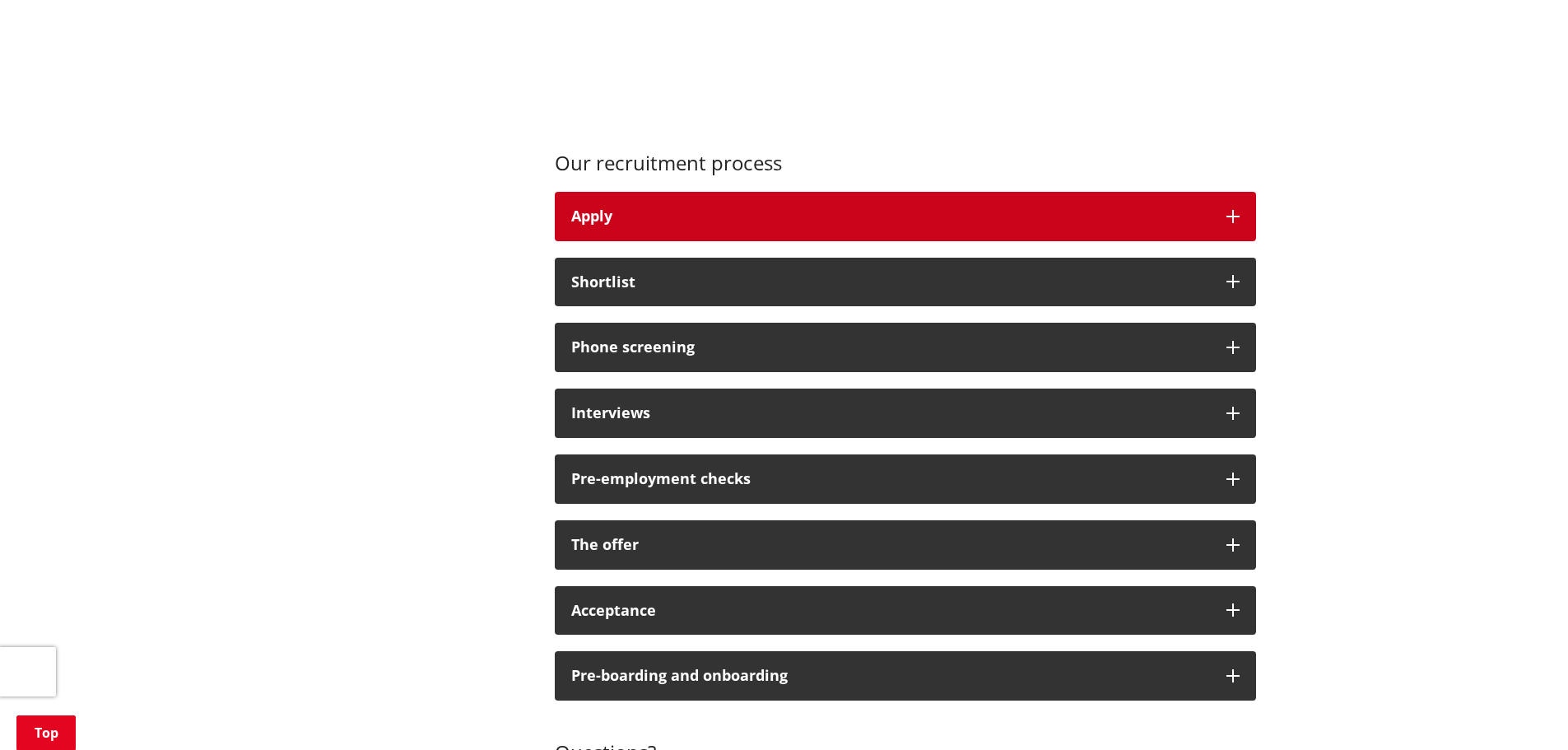
click at [719, 221] on div "Apply" at bounding box center [891, 216] width 639 height 16
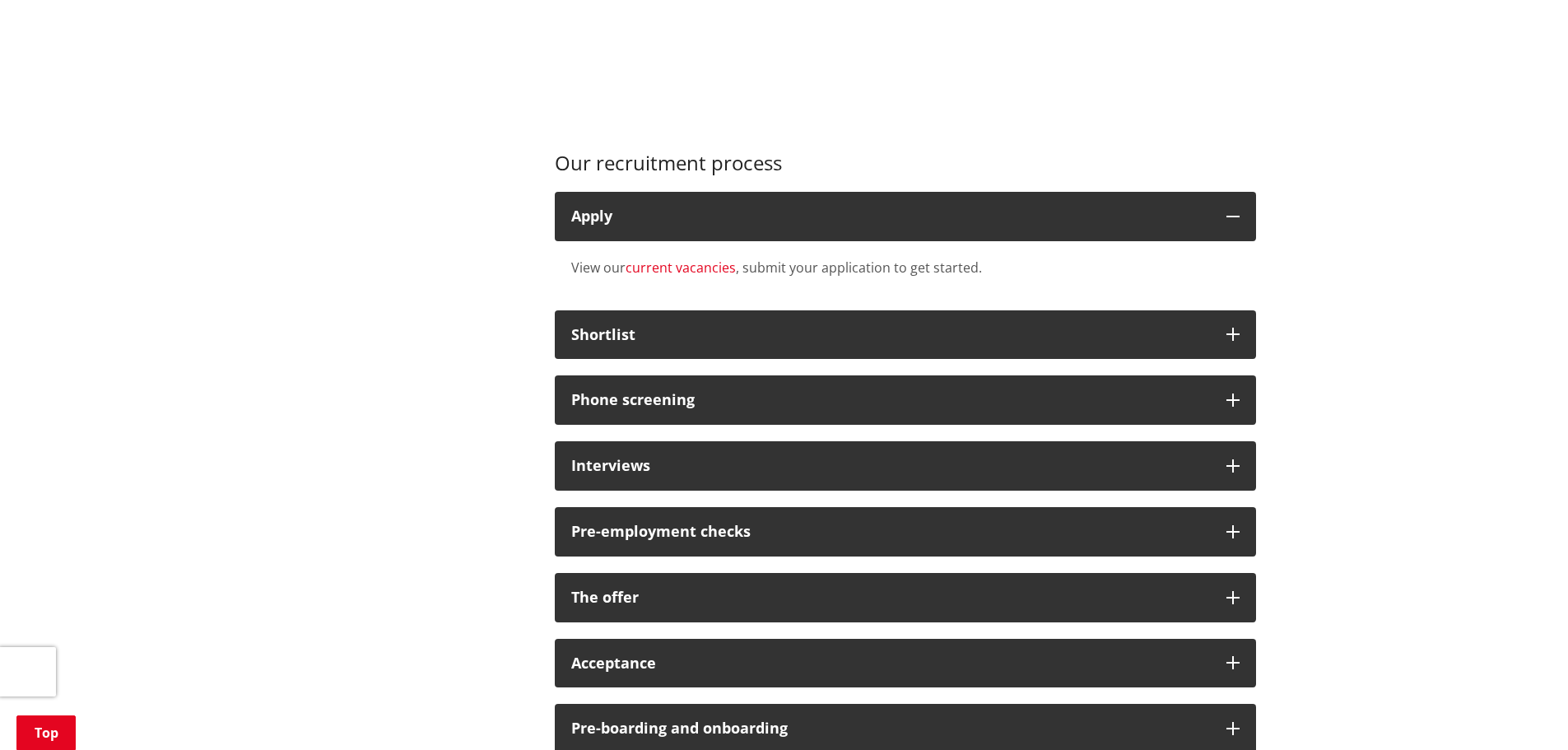
click at [696, 268] on link "current vacancies" at bounding box center [680, 267] width 110 height 18
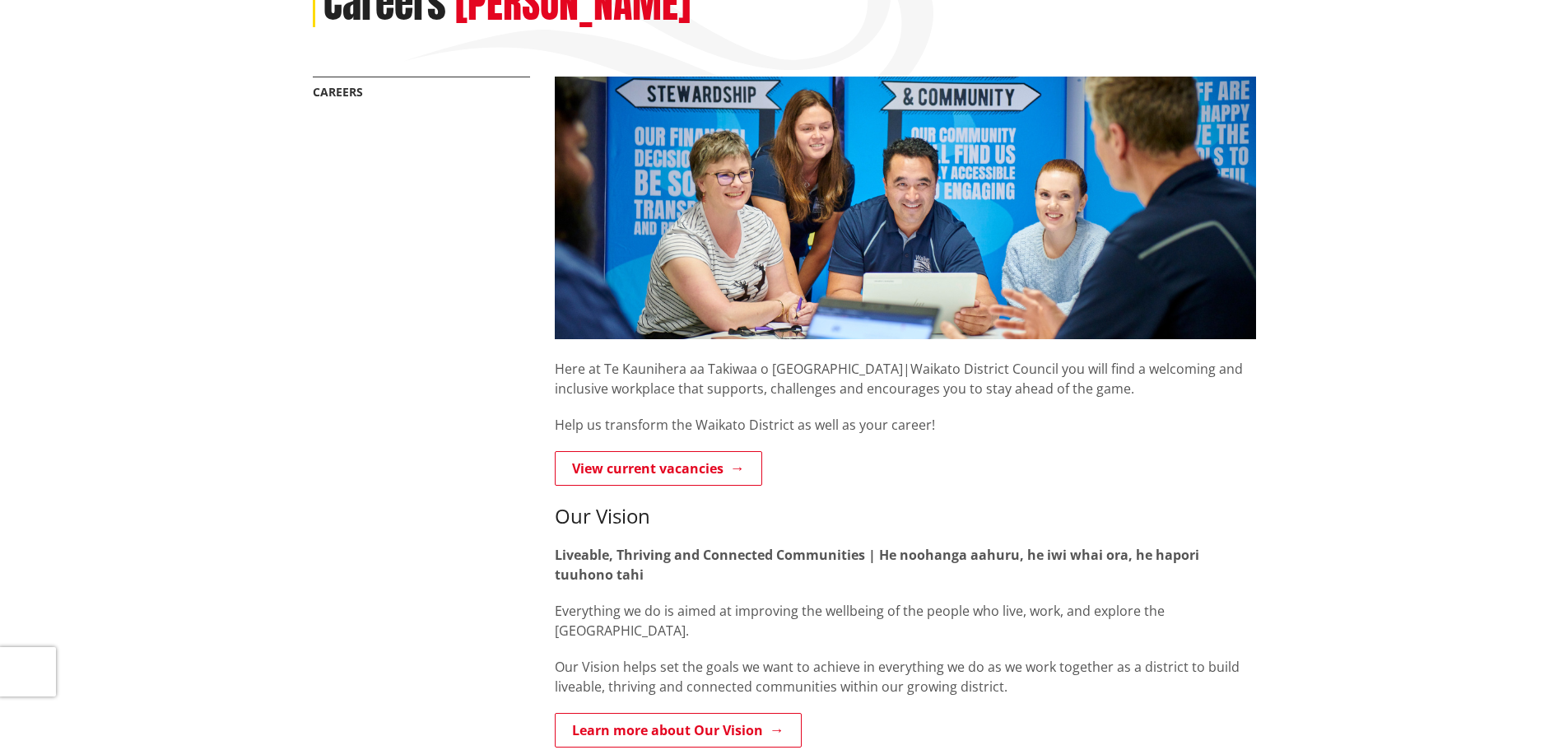
scroll to position [0, 0]
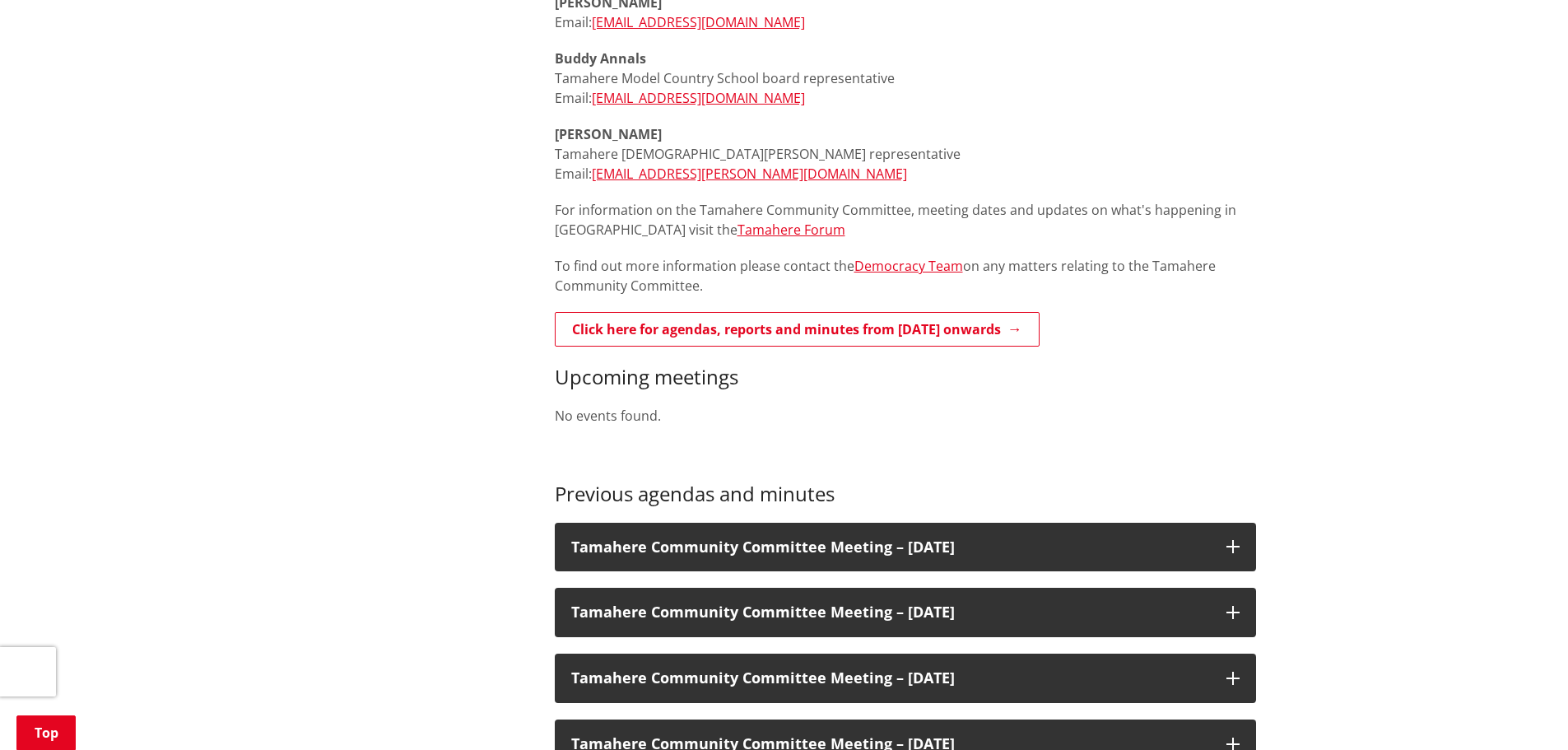
scroll to position [906, 0]
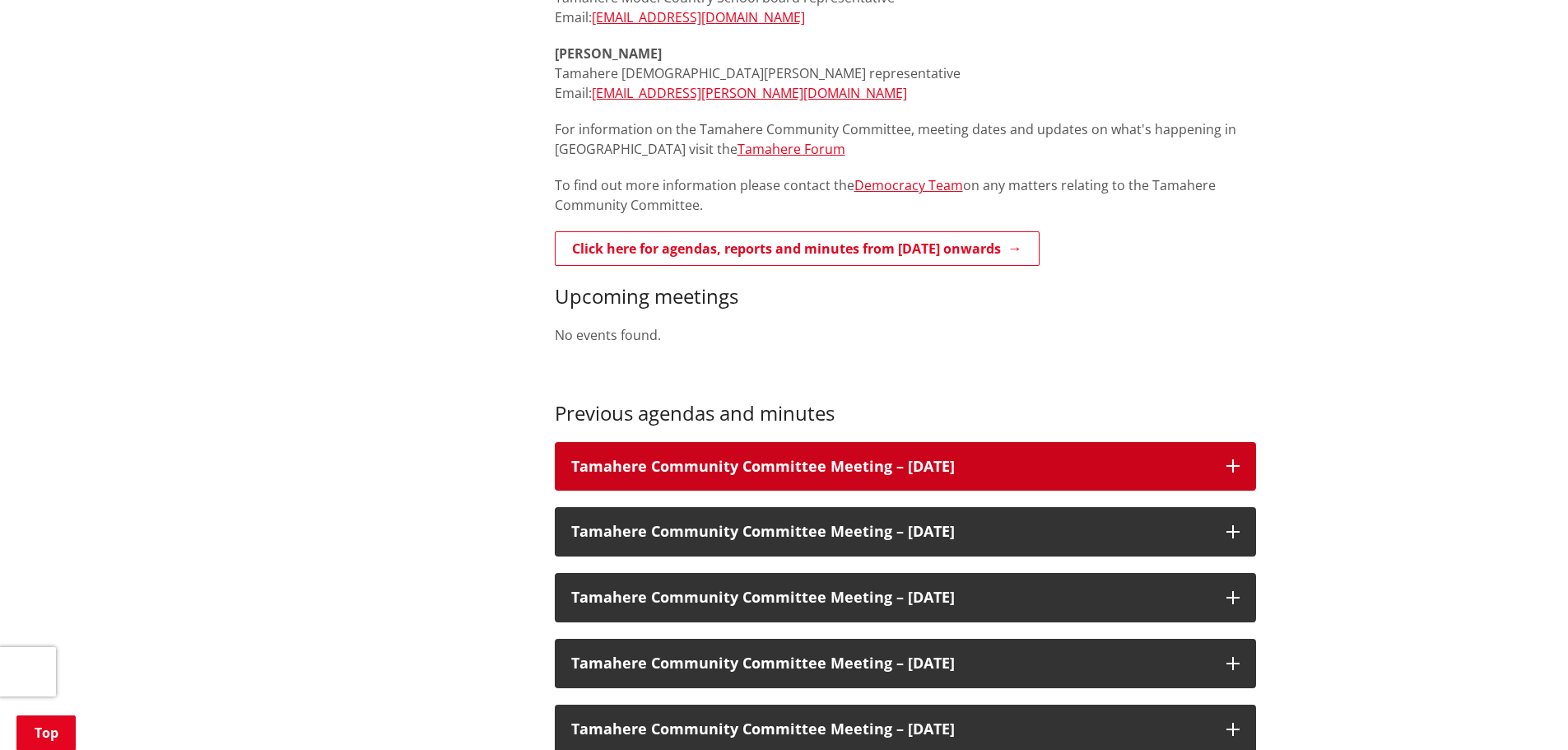
click at [1002, 469] on h3 "Tamahere Community Committee Meeting – [DATE]" at bounding box center [891, 466] width 639 height 16
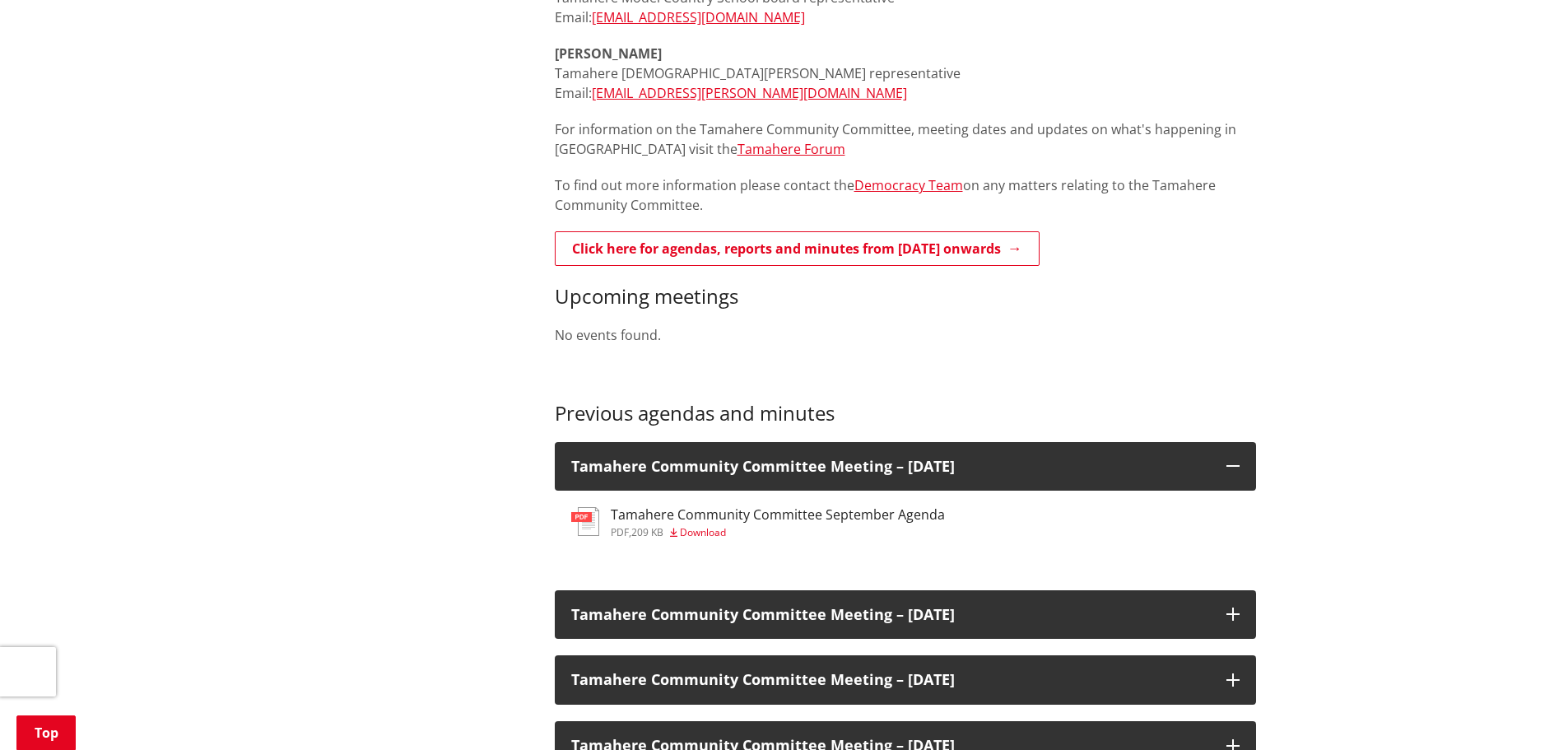
click at [824, 514] on h3 "Tamahere Community Committee September Agenda" at bounding box center [778, 515] width 334 height 16
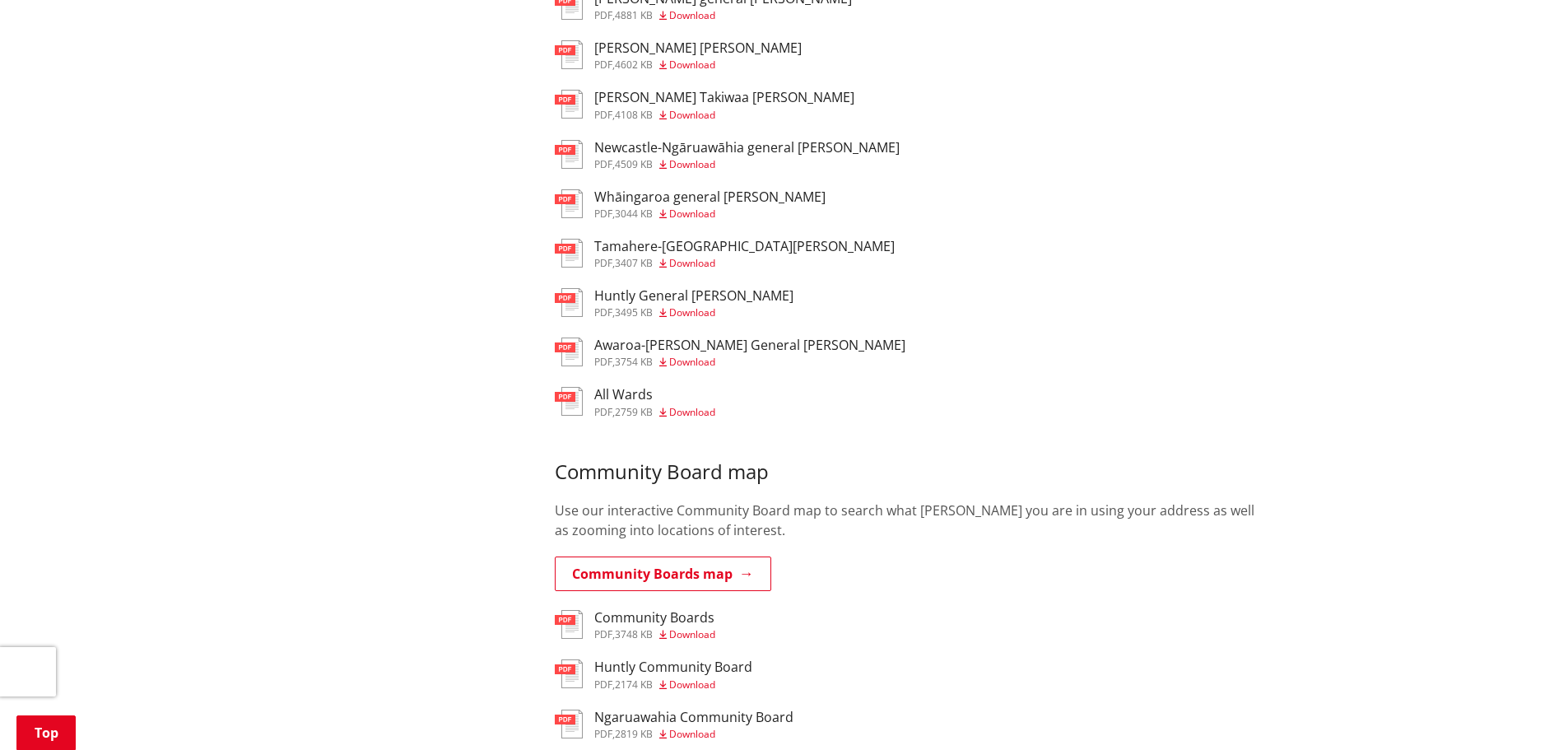
scroll to position [988, 0]
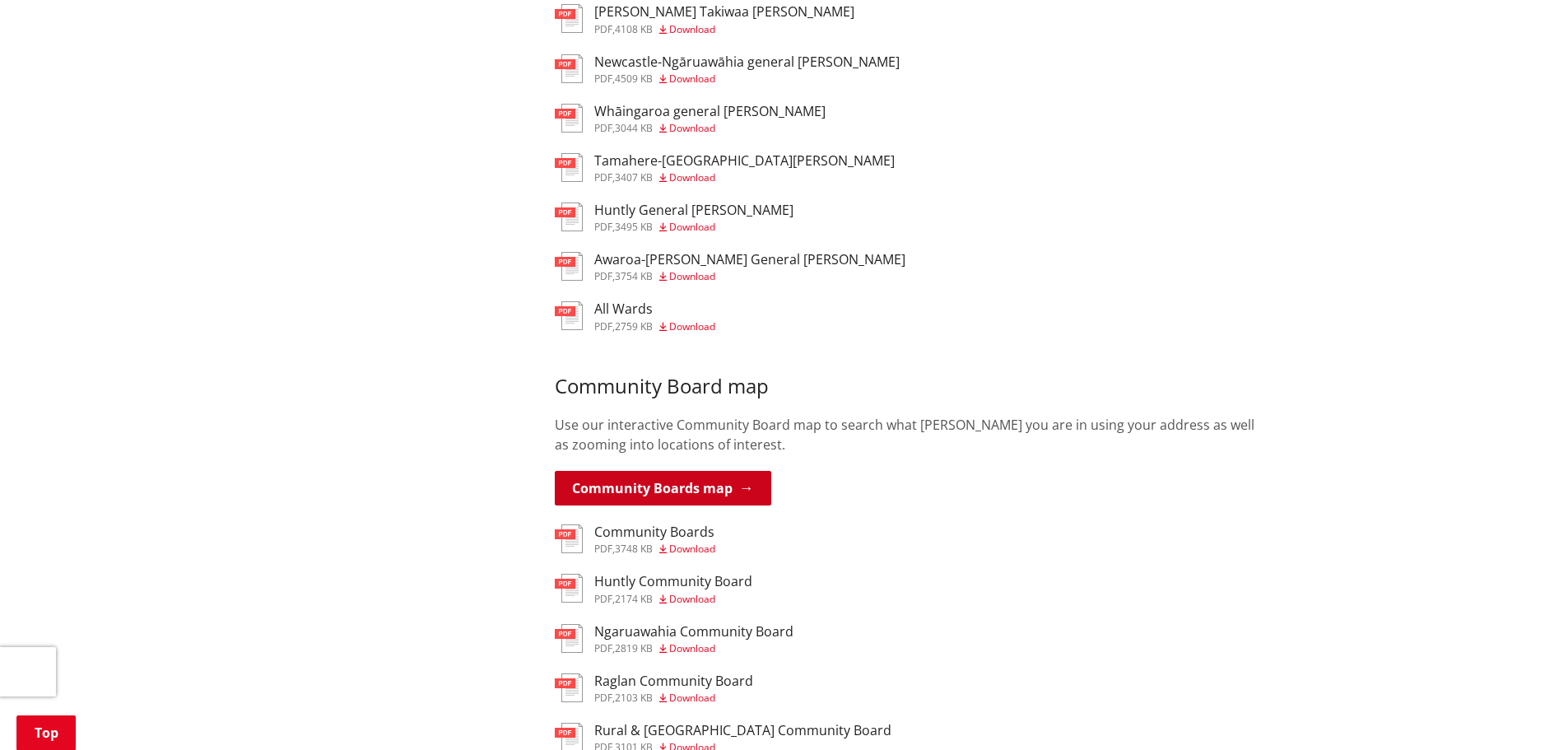
click at [694, 471] on link "Community Boards map" at bounding box center [663, 488] width 216 height 35
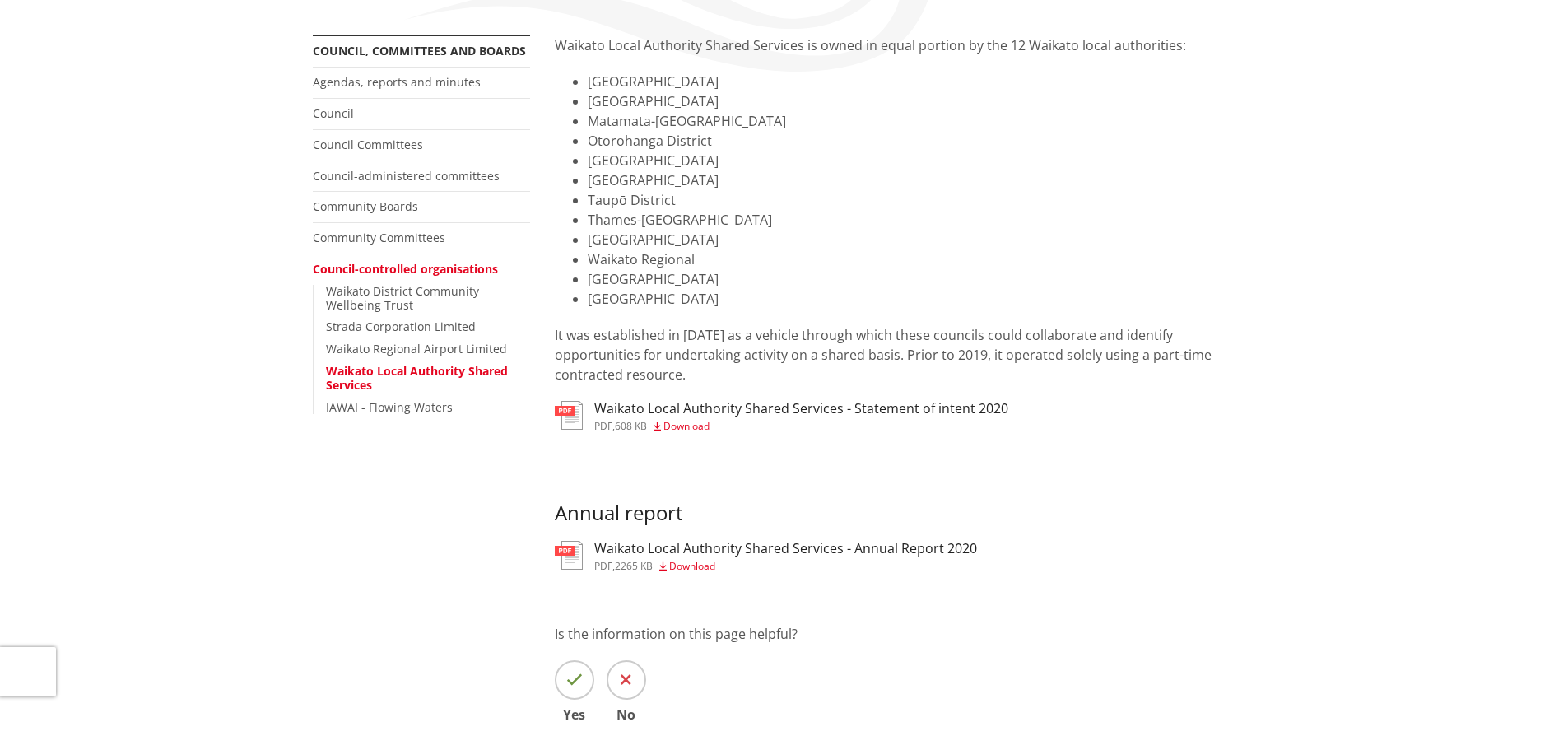
scroll to position [329, 0]
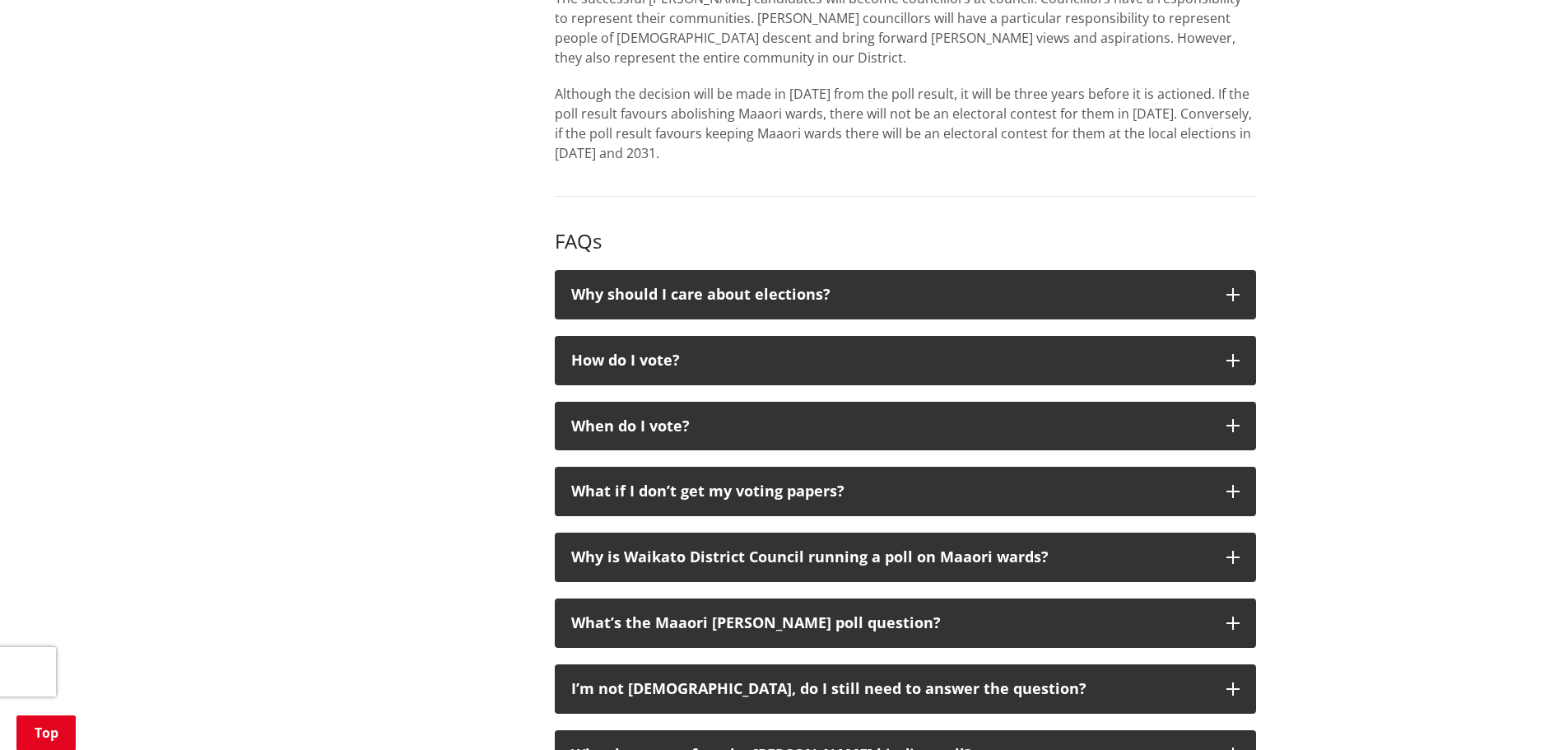
scroll to position [1729, 0]
